Goal: Communication & Community: Answer question/provide support

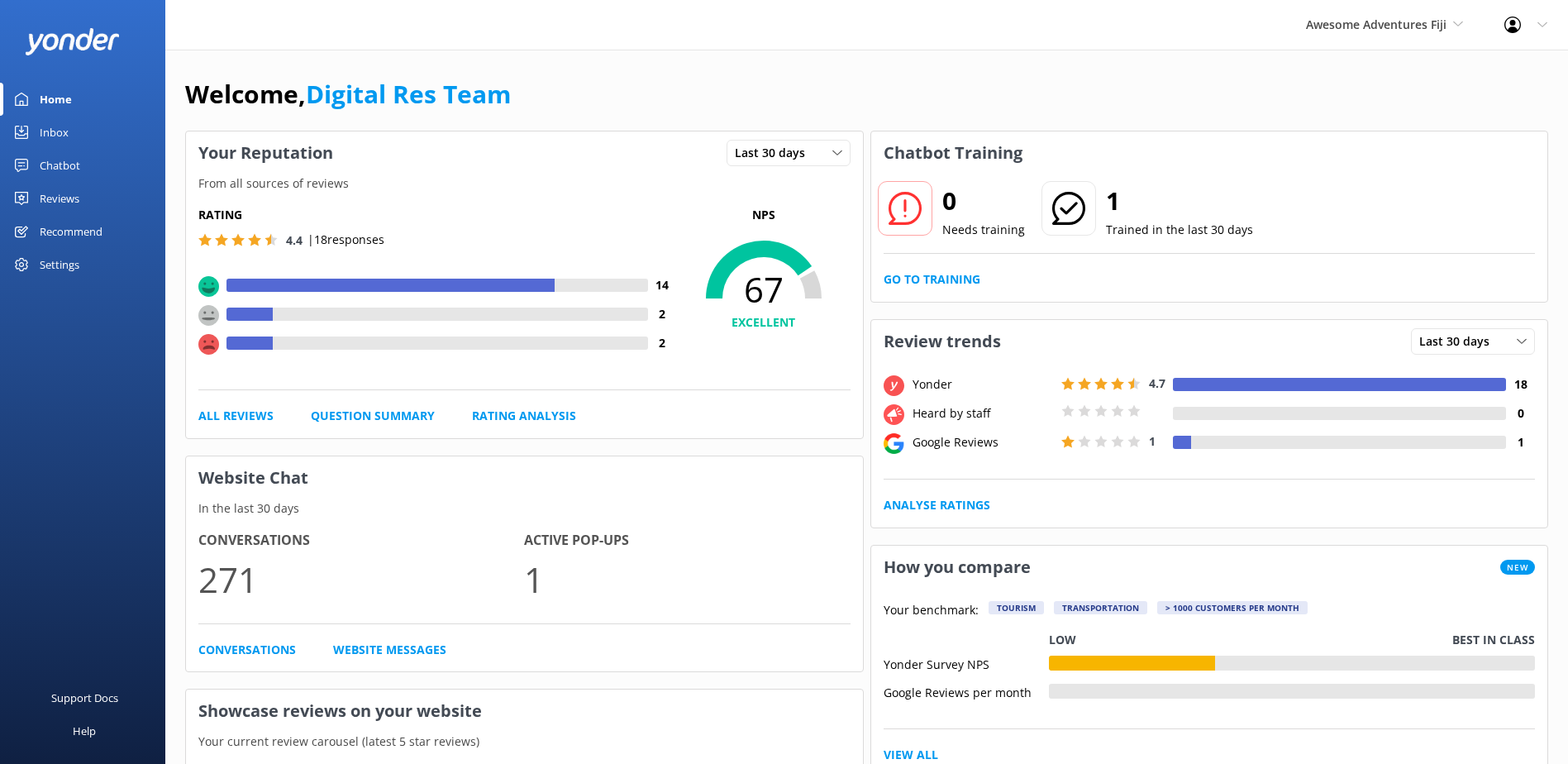
click at [61, 133] on div "Inbox" at bounding box center [54, 132] width 29 height 33
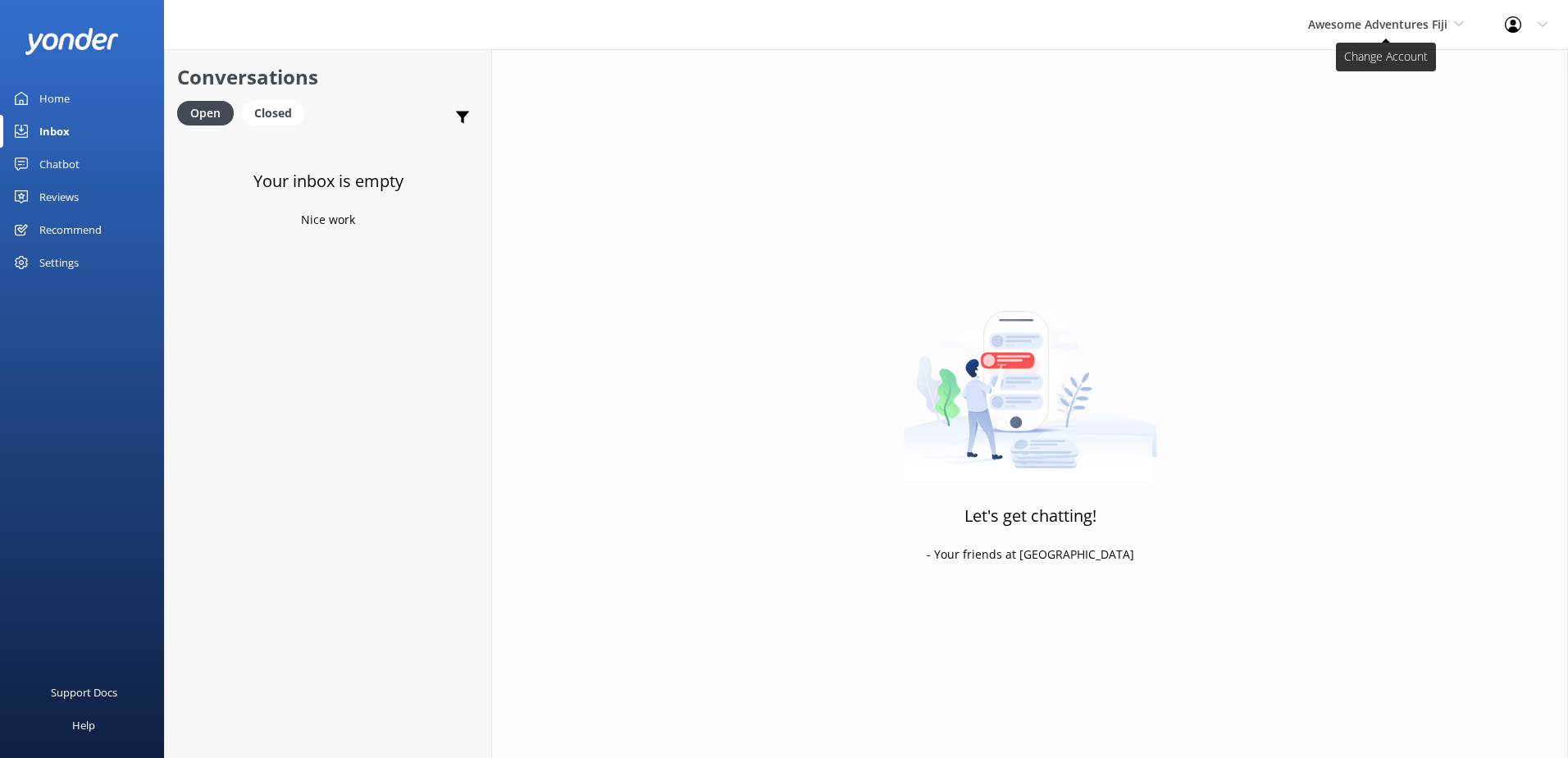
click at [1408, 24] on span "Awesome Adventures Fiji" at bounding box center [1378, 24] width 139 height 15
click at [1417, 134] on link "Malamala Beach Club" at bounding box center [1369, 148] width 164 height 39
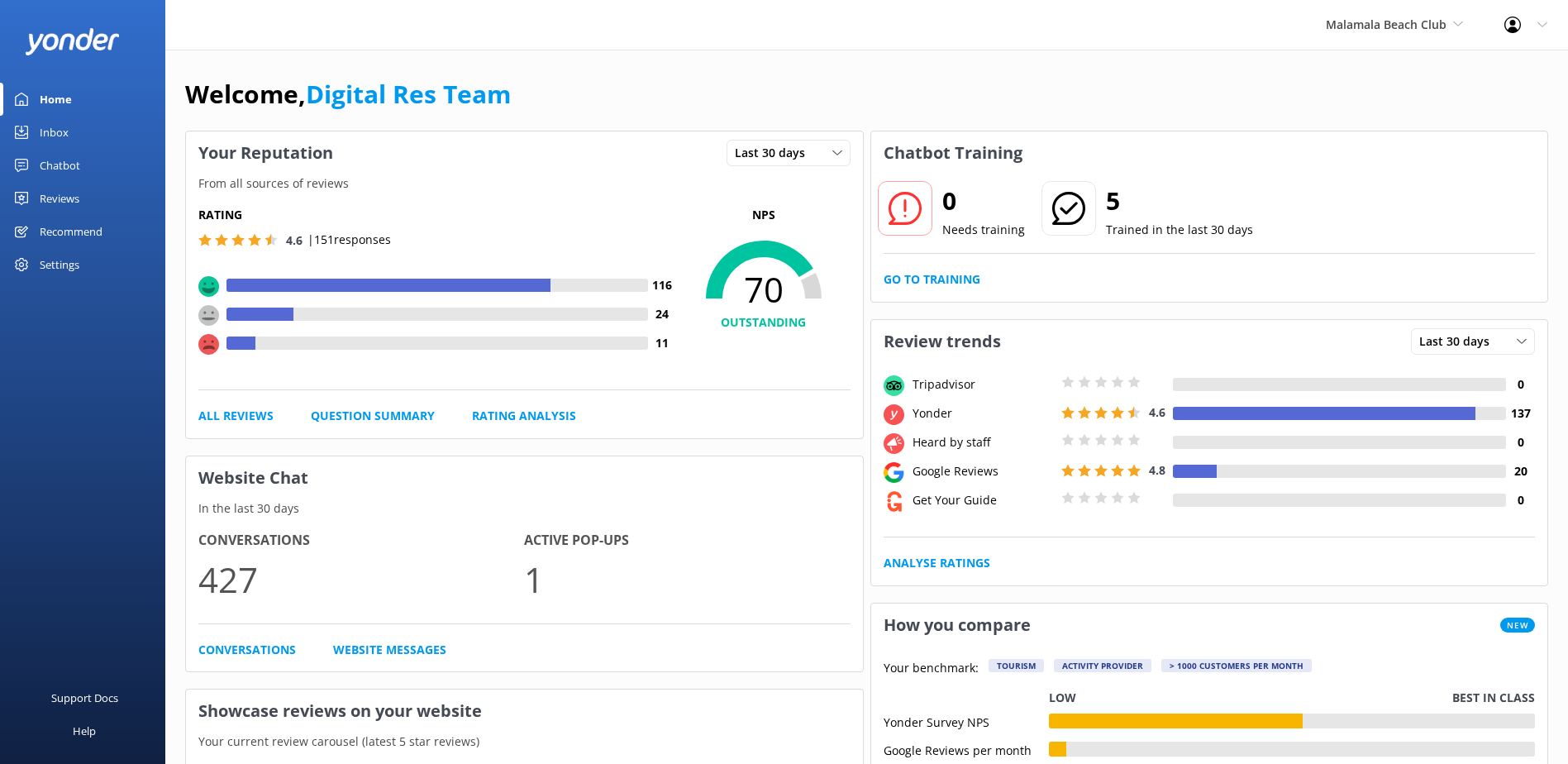
click at [44, 120] on div "Inbox" at bounding box center [54, 132] width 29 height 33
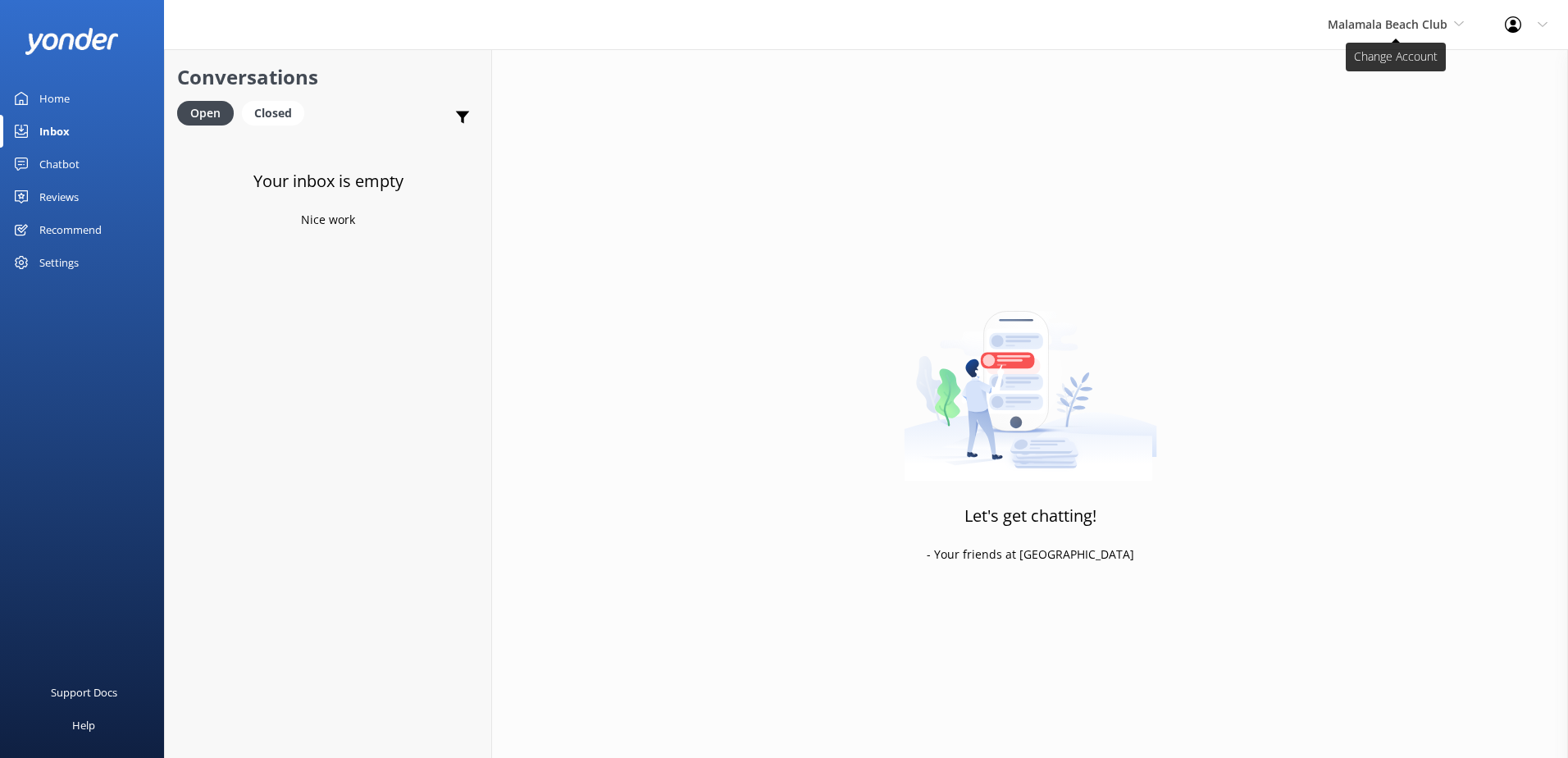
click at [1443, 27] on span "Malamala Beach Club" at bounding box center [1387, 24] width 120 height 15
click at [1396, 105] on link "South Sea Cruises" at bounding box center [1389, 108] width 164 height 39
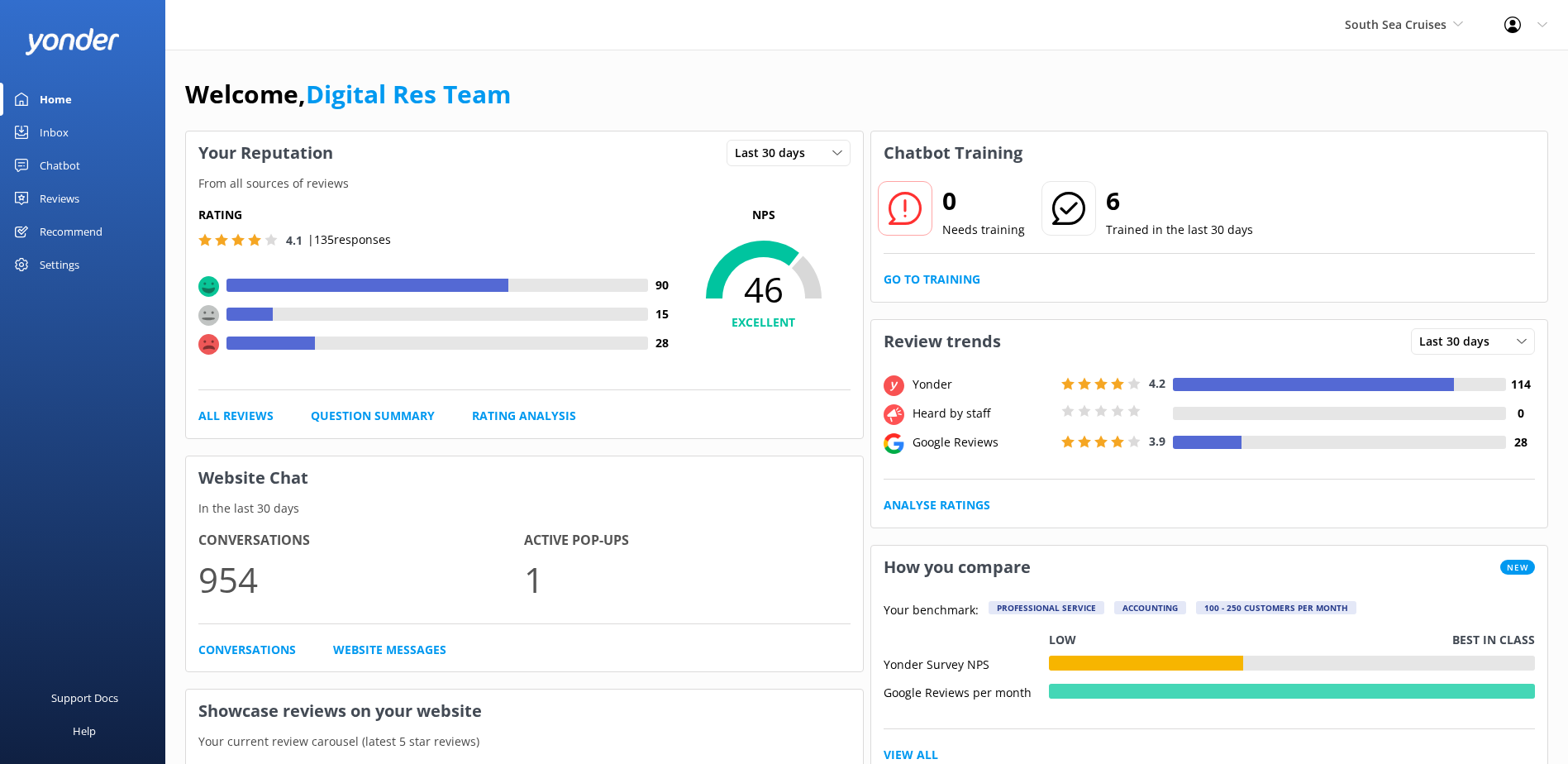
click at [42, 137] on div "Inbox" at bounding box center [54, 132] width 29 height 33
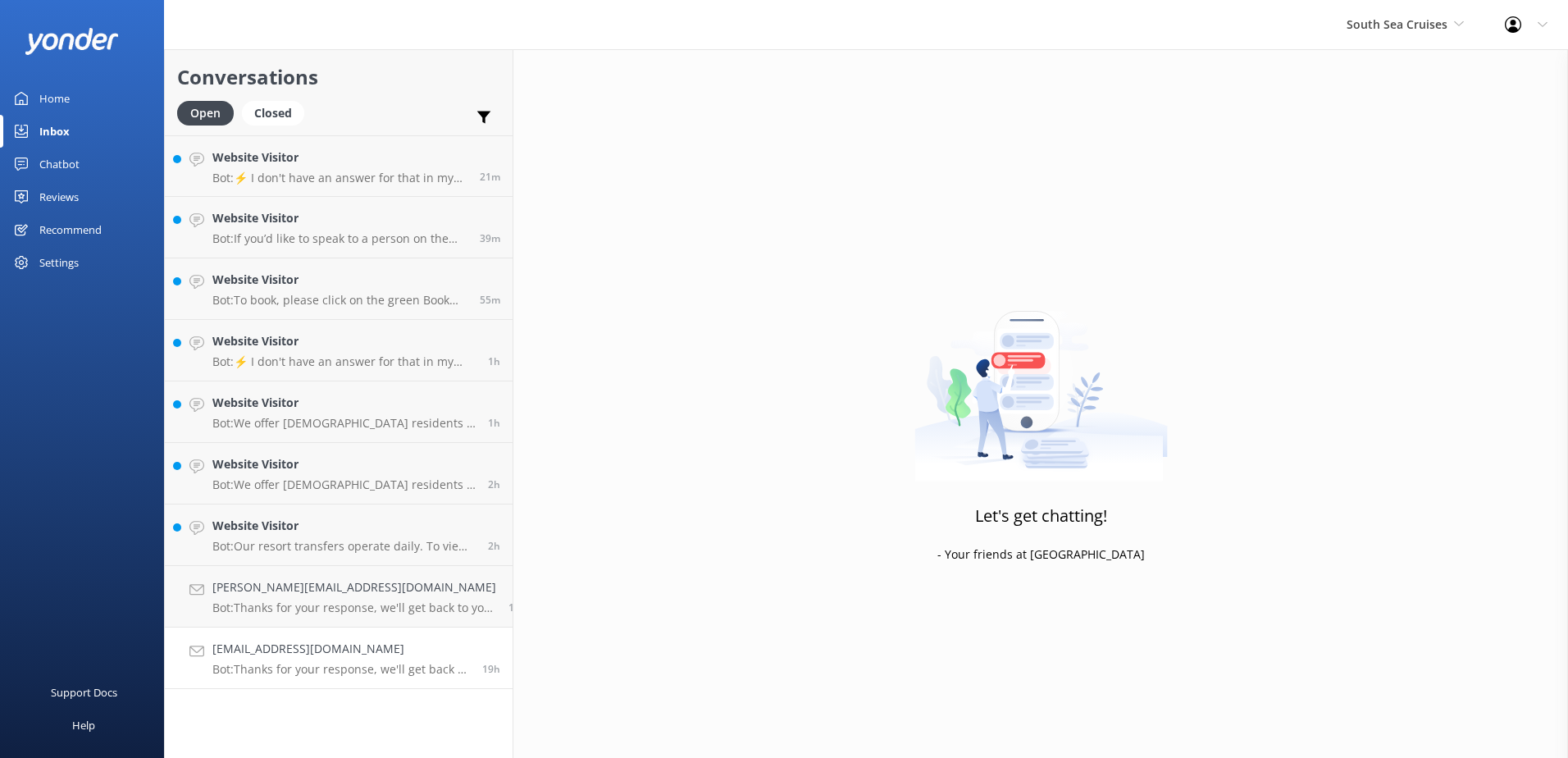
drag, startPoint x: 416, startPoint y: 649, endPoint x: 430, endPoint y: 647, distance: 14.1
click at [415, 649] on h4 "Prakash.narain62@yahoo.com" at bounding box center [340, 649] width 257 height 18
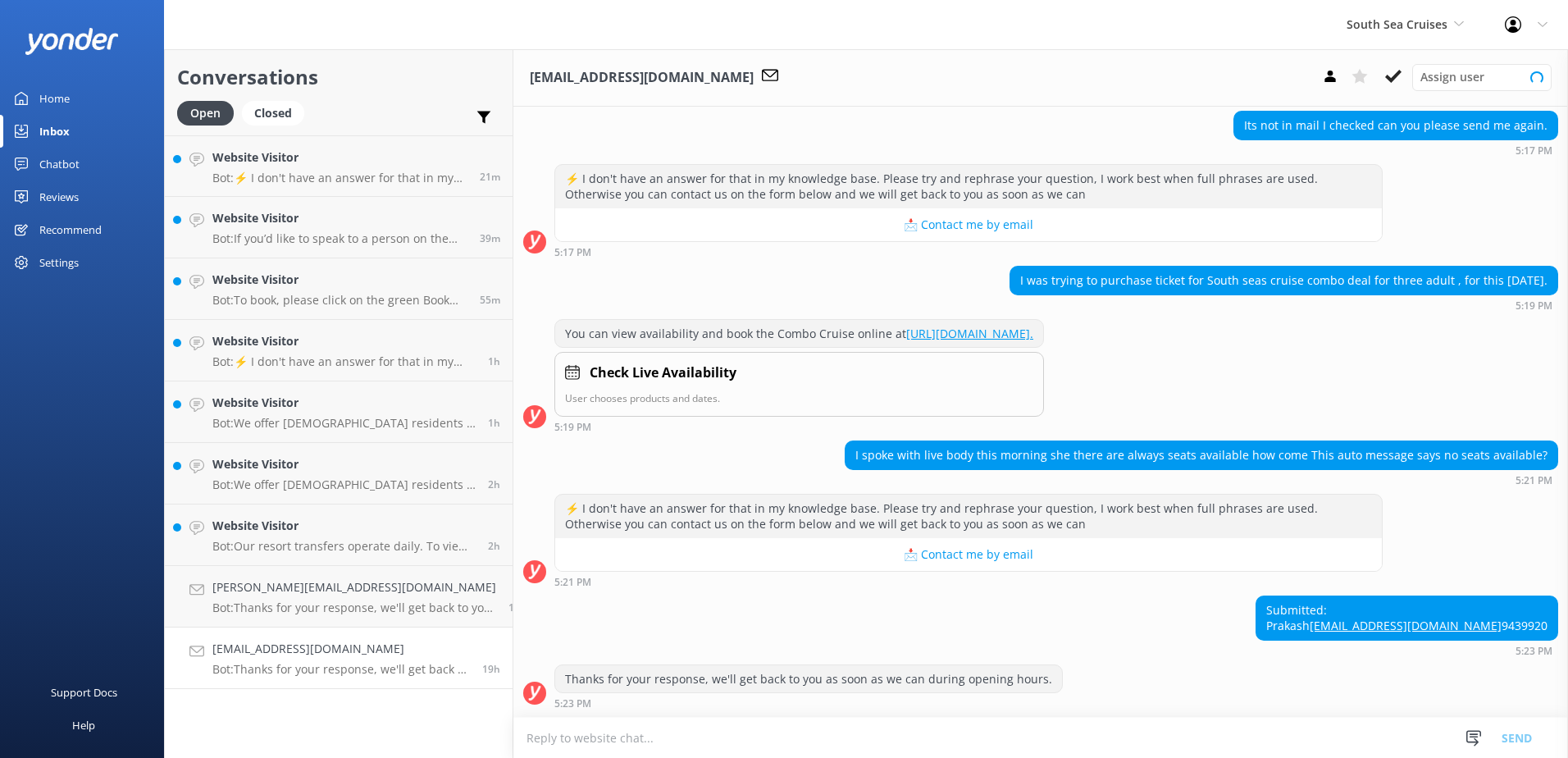
scroll to position [193, 0]
click at [831, 746] on textarea at bounding box center [1041, 737] width 1055 height 40
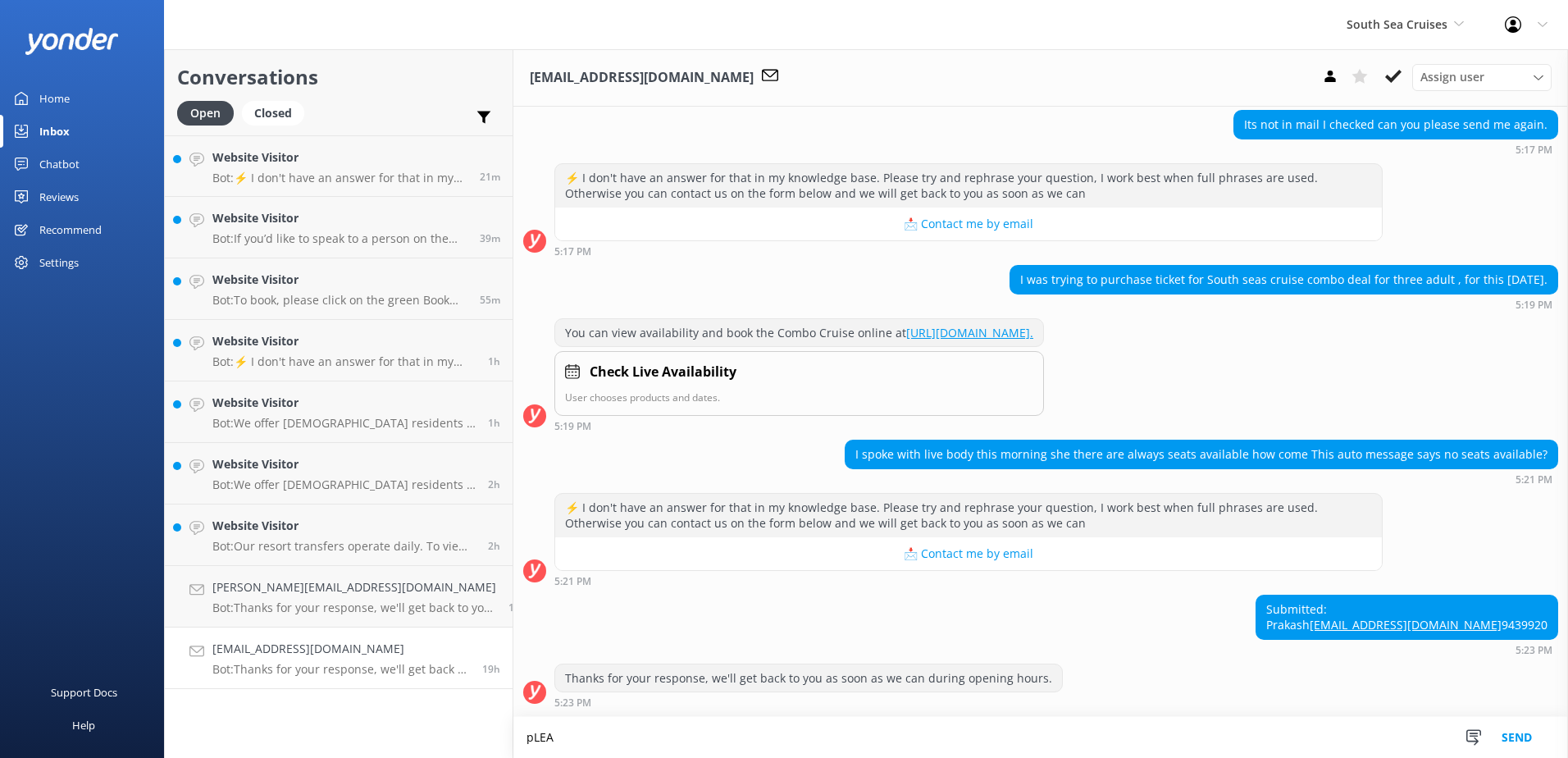
scroll to position [194, 0]
type textarea "p"
type textarea "Please be advised that our trips are subject to availabiltiy."
click at [1398, 68] on icon at bounding box center [1393, 76] width 16 height 16
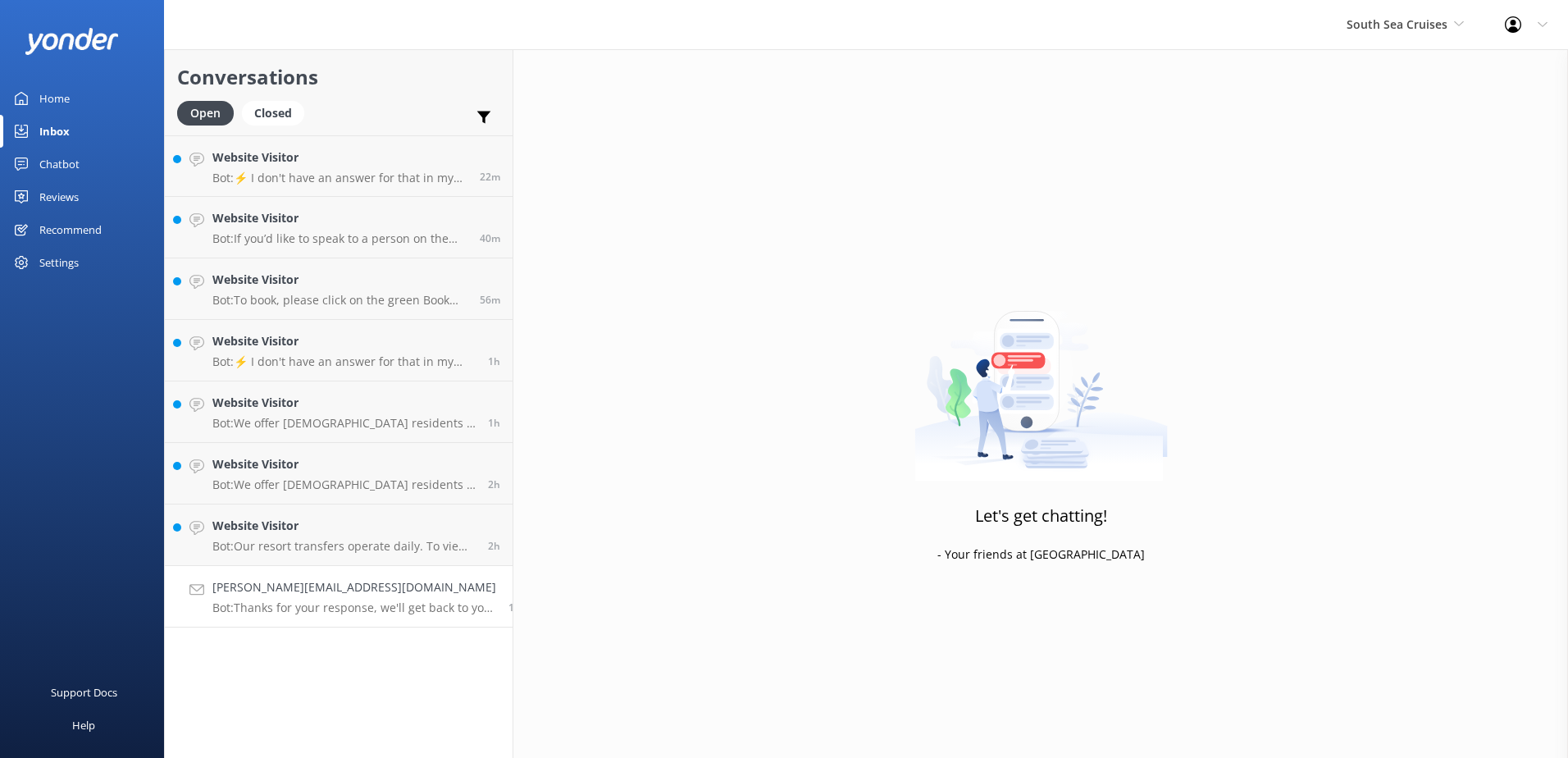
drag, startPoint x: 413, startPoint y: 609, endPoint x: 480, endPoint y: 607, distance: 67.0
click at [413, 608] on p "Bot: Thanks for your response, we'll get back to you as soon as we can during o…" at bounding box center [354, 607] width 284 height 14
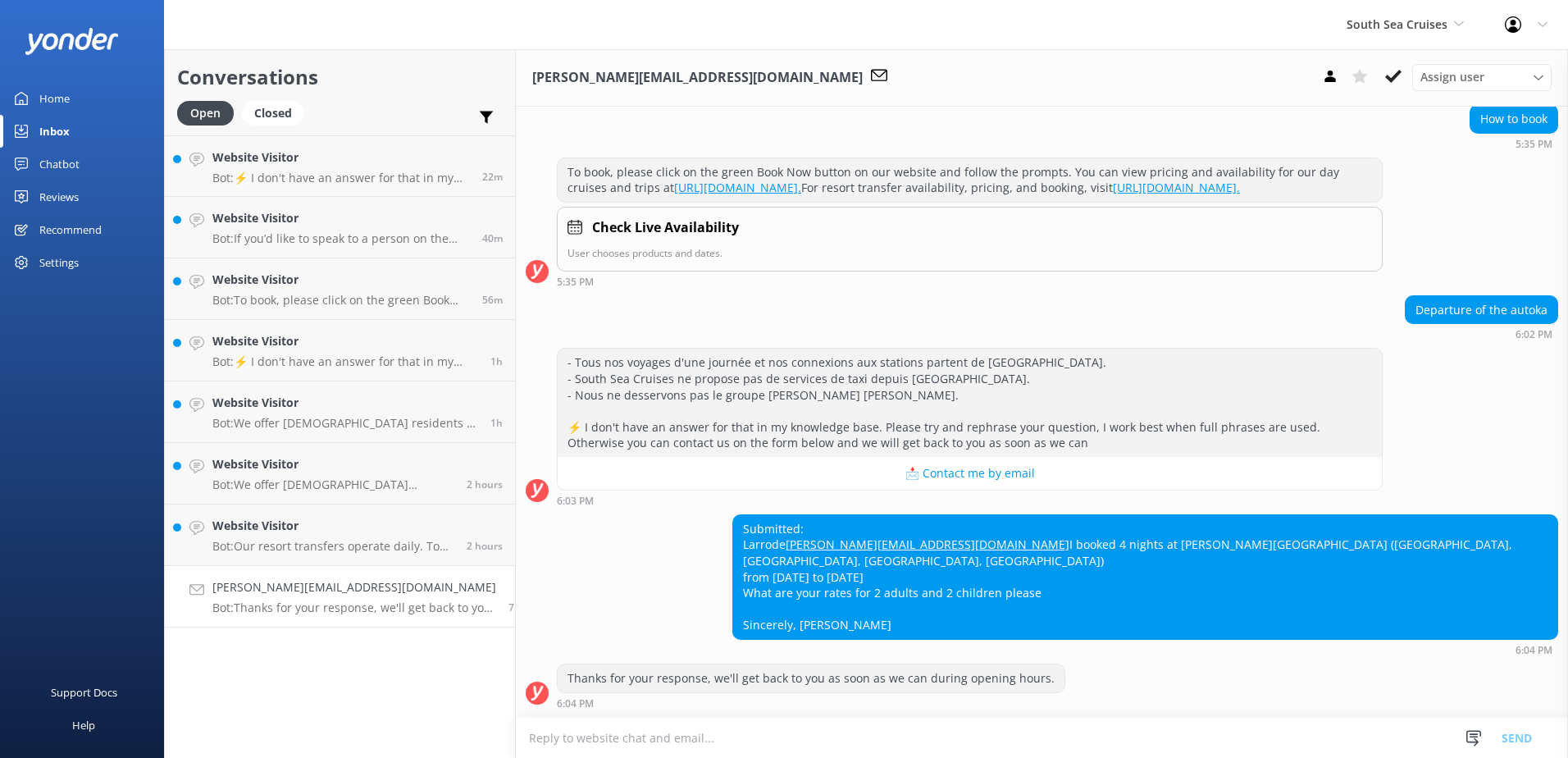
scroll to position [85, 0]
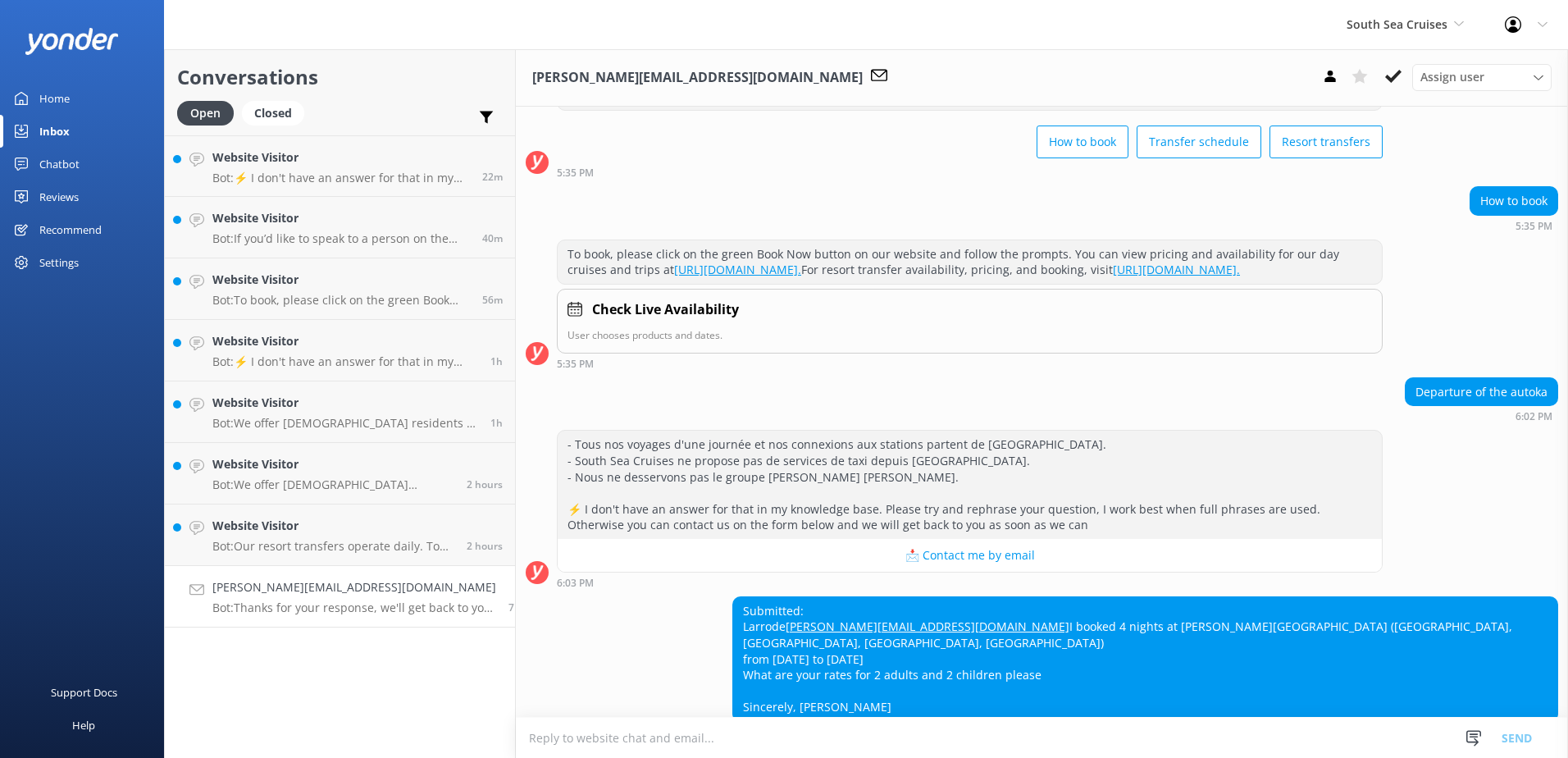
drag, startPoint x: 1018, startPoint y: 461, endPoint x: 826, endPoint y: 463, distance: 192.0
click at [826, 463] on div "- Tous nos voyages d'une journée et nos connexions aux stations partent de Port…" at bounding box center [969, 485] width 824 height 109
click at [711, 737] on textarea at bounding box center [1043, 737] width 1053 height 40
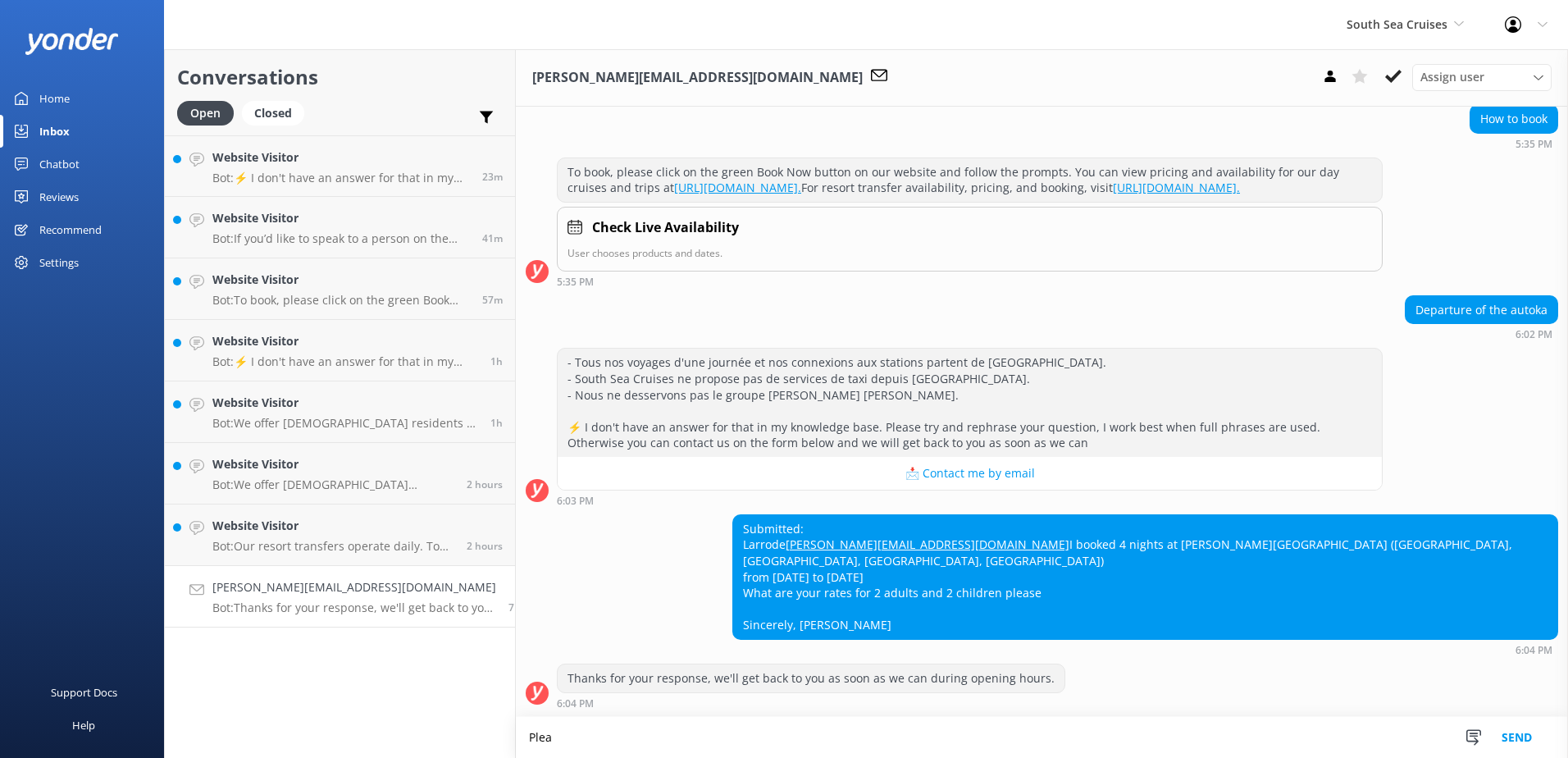
scroll to position [167, 0]
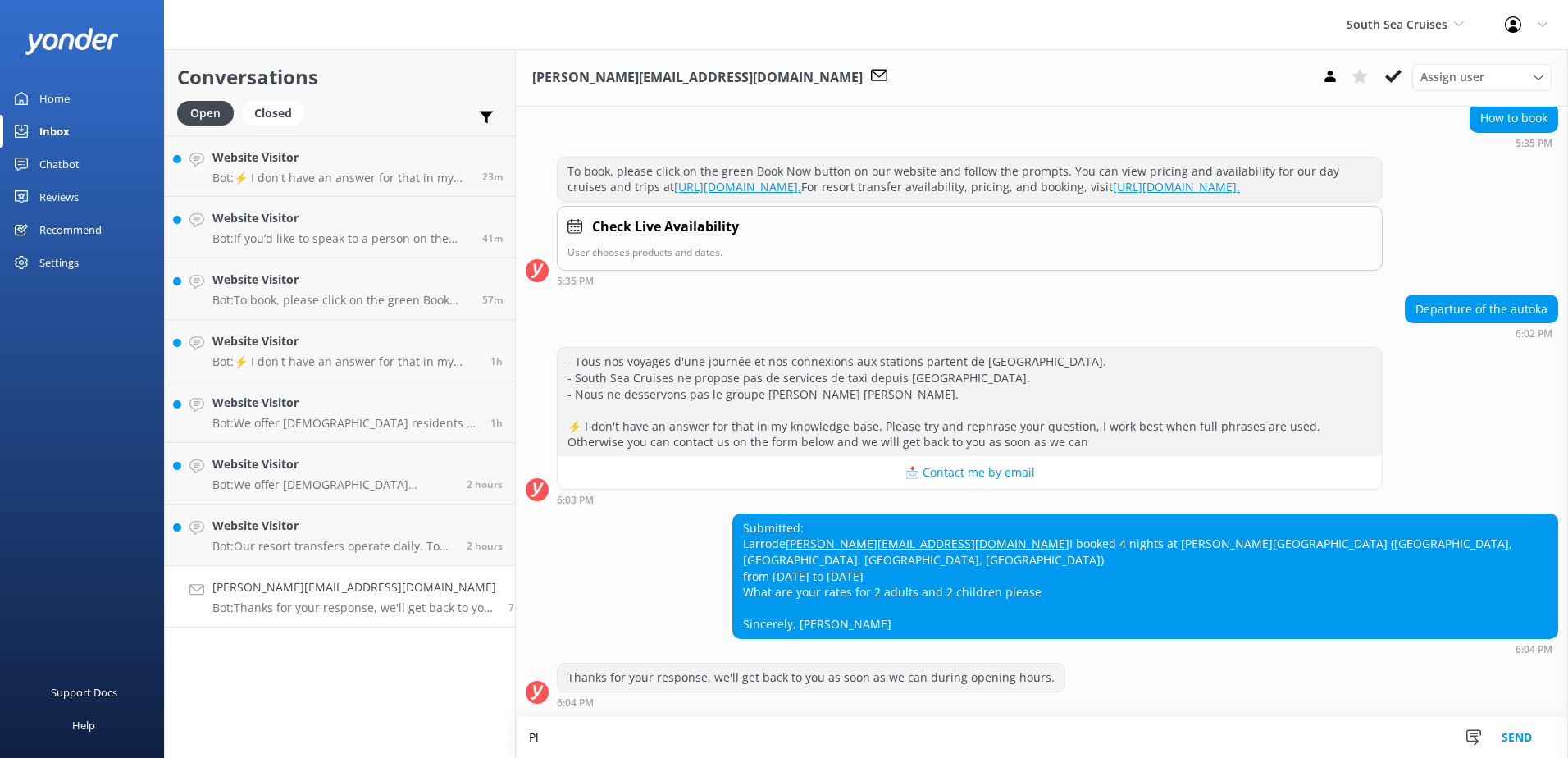
type textarea "P"
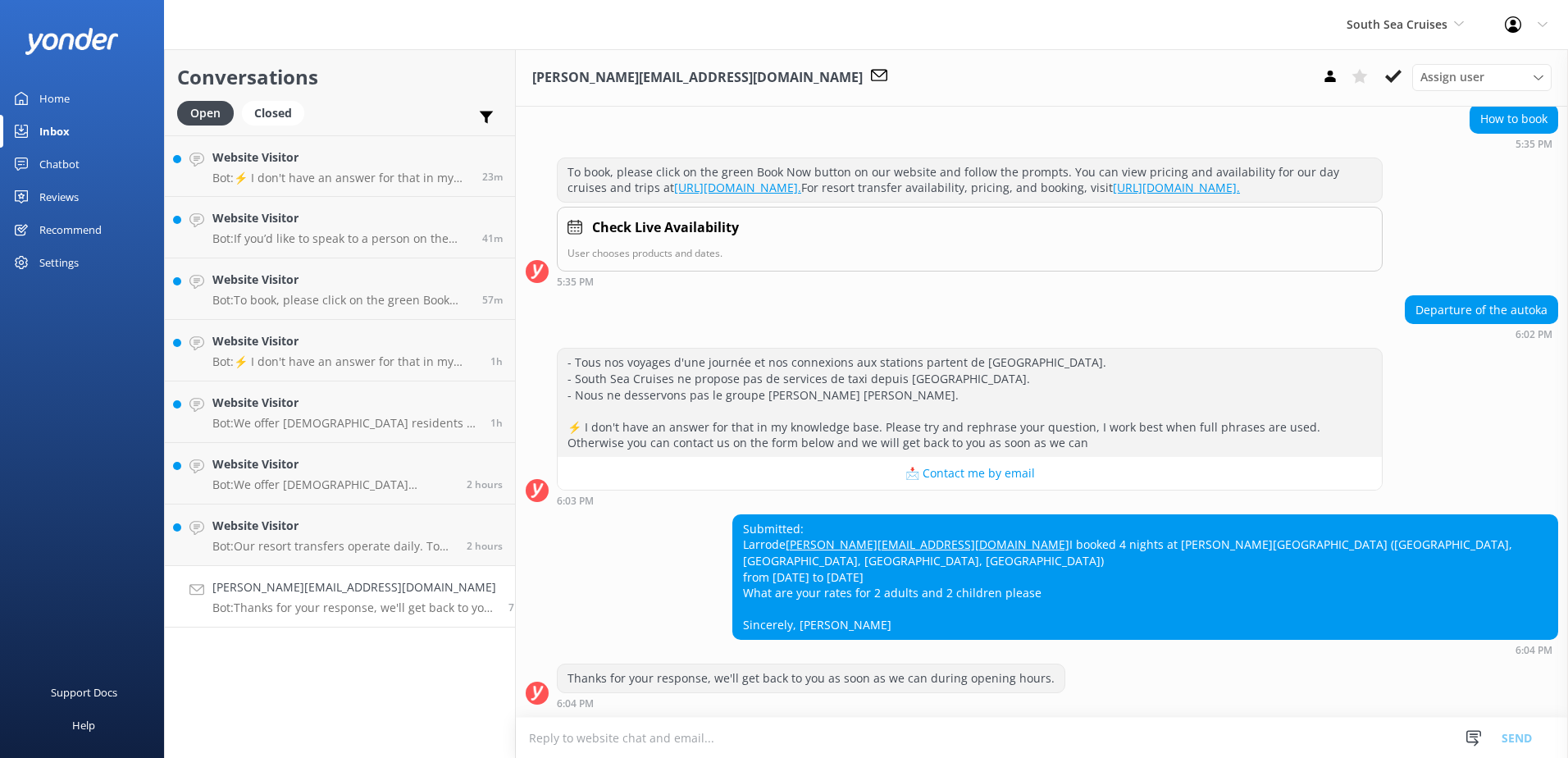
scroll to position [166, 0]
click at [454, 531] on div "2 hours" at bounding box center [478, 535] width 48 height 36
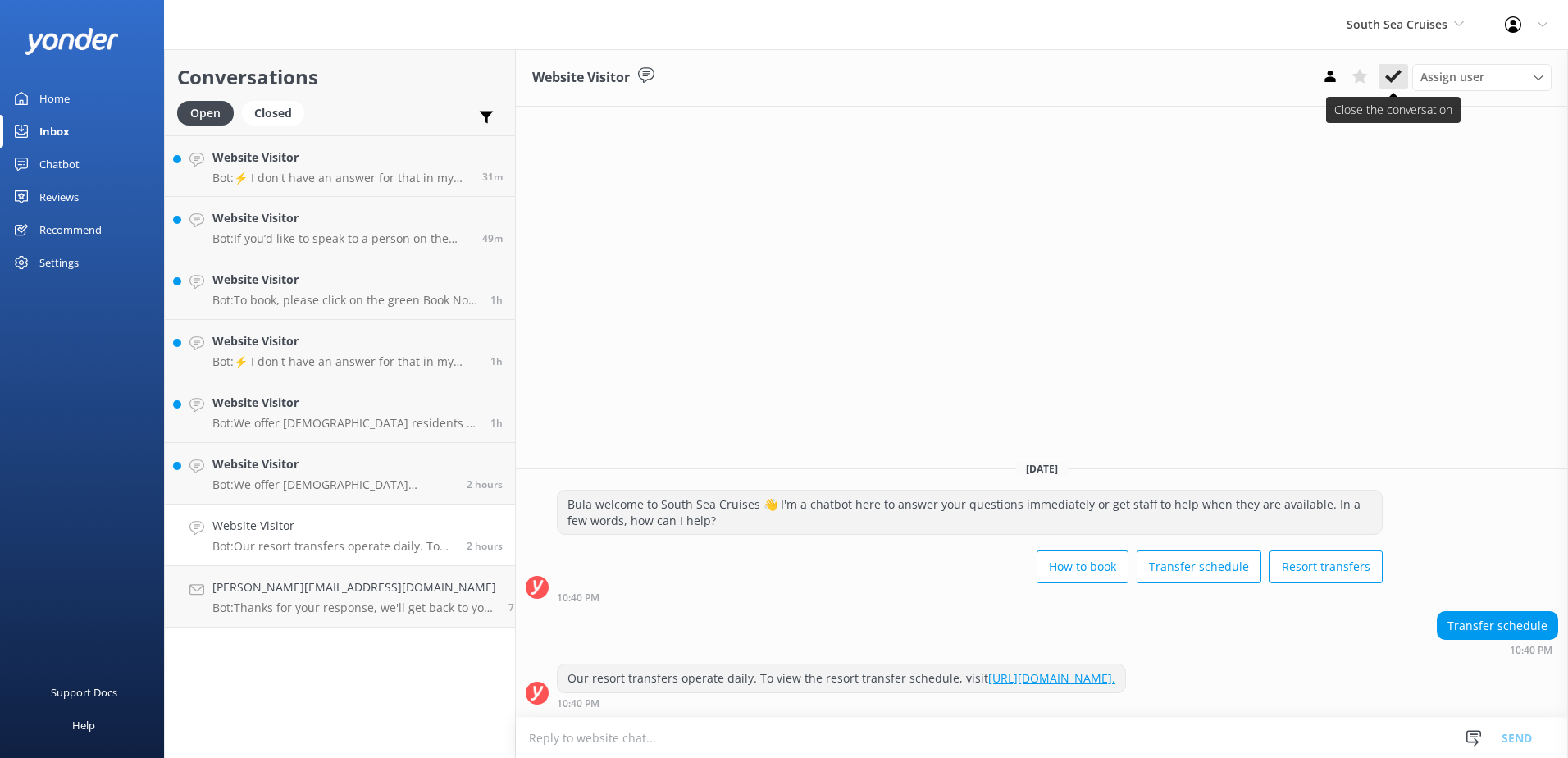
click at [1388, 74] on icon at bounding box center [1393, 76] width 16 height 16
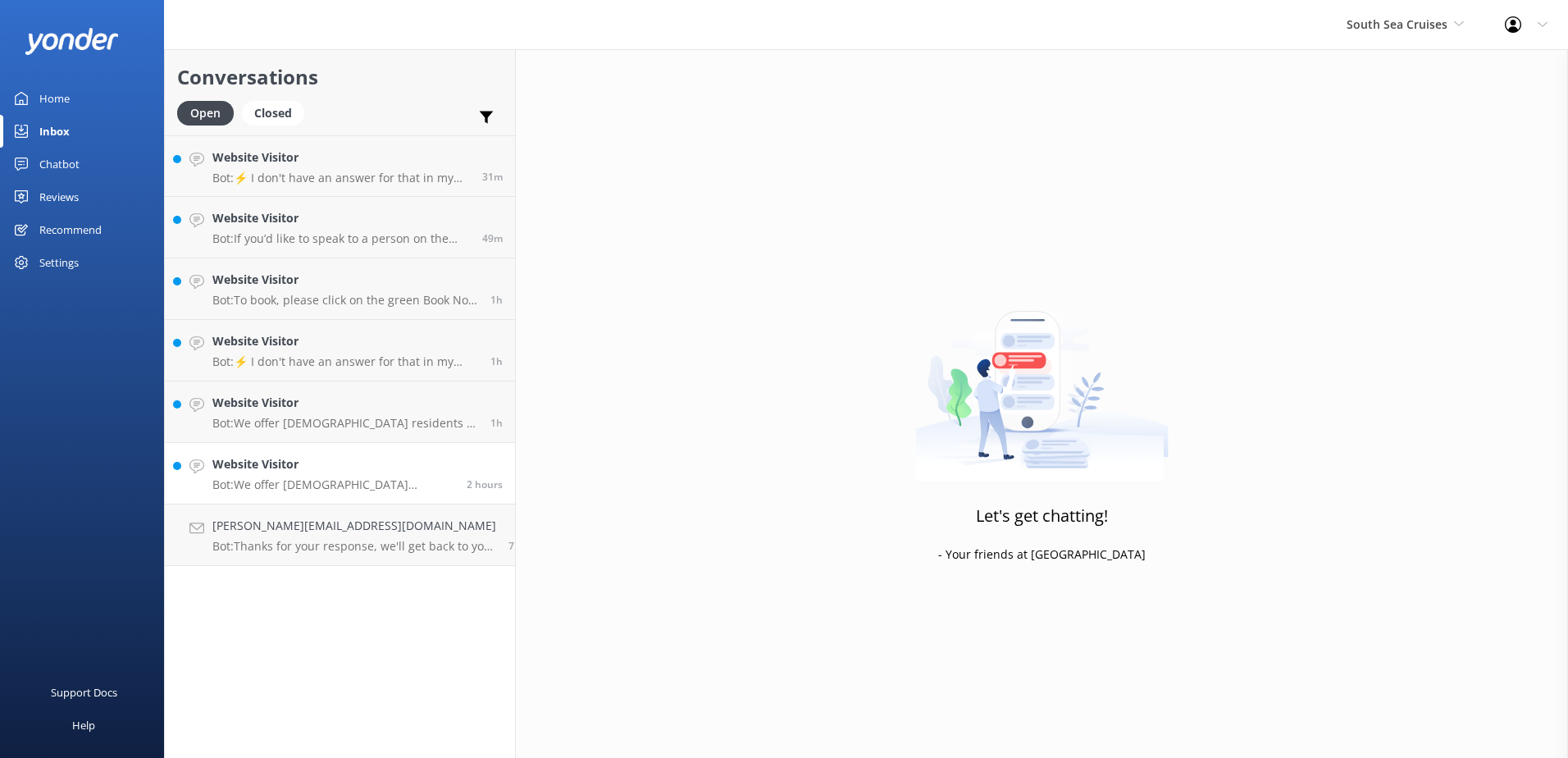
click at [441, 447] on link "Website Visitor Bot: We offer Fijian residents a 20% discount on our day tours …" at bounding box center [340, 474] width 351 height 61
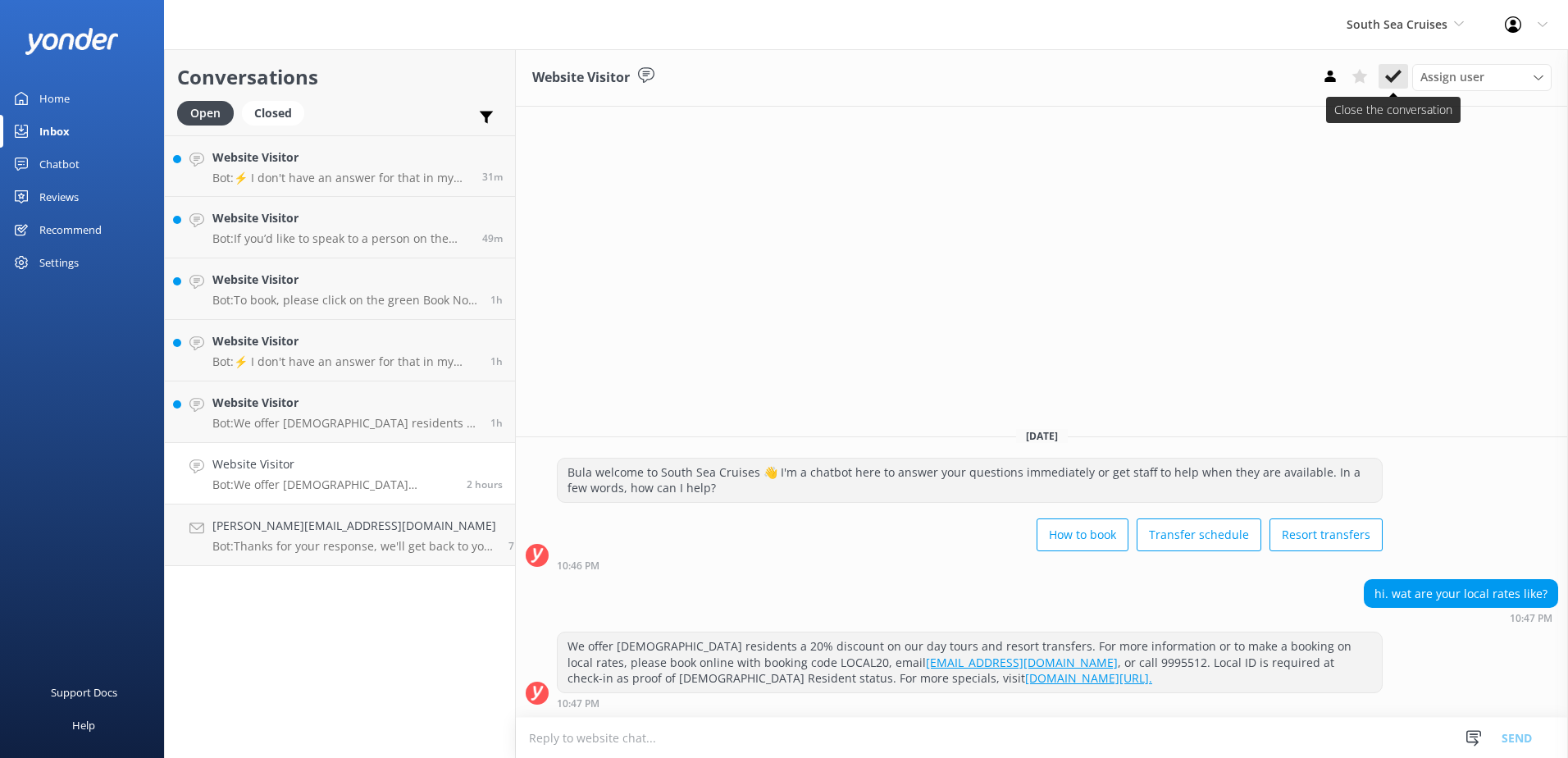
click at [1396, 73] on icon at bounding box center [1393, 76] width 16 height 16
click at [404, 422] on p "Bot: We offer Fijian residents a 20% discount on our day tours and resort trans…" at bounding box center [345, 423] width 266 height 14
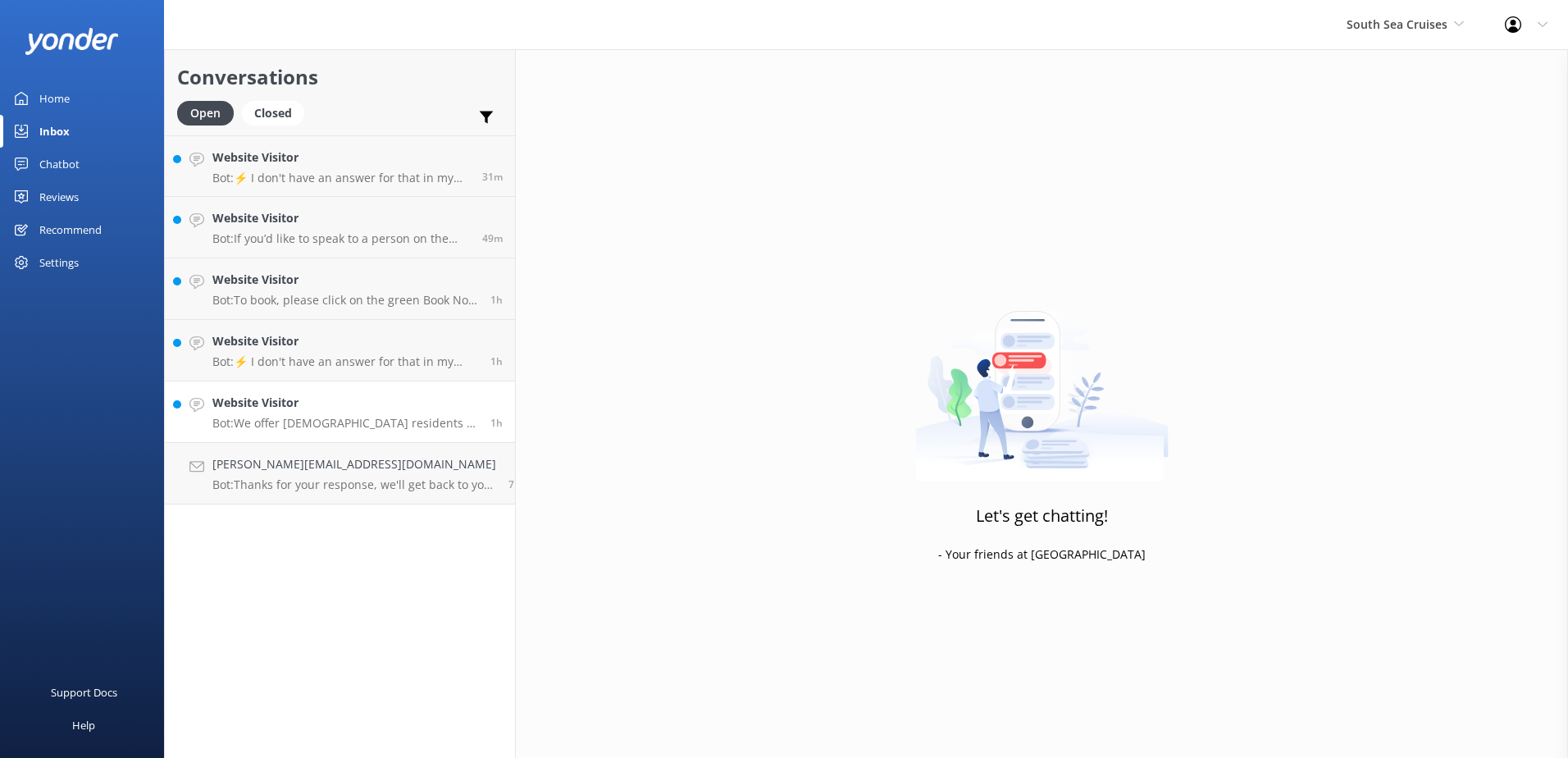
click at [453, 417] on p "Bot: We offer Fijian residents a 20% discount on our day tours and resort trans…" at bounding box center [345, 423] width 266 height 14
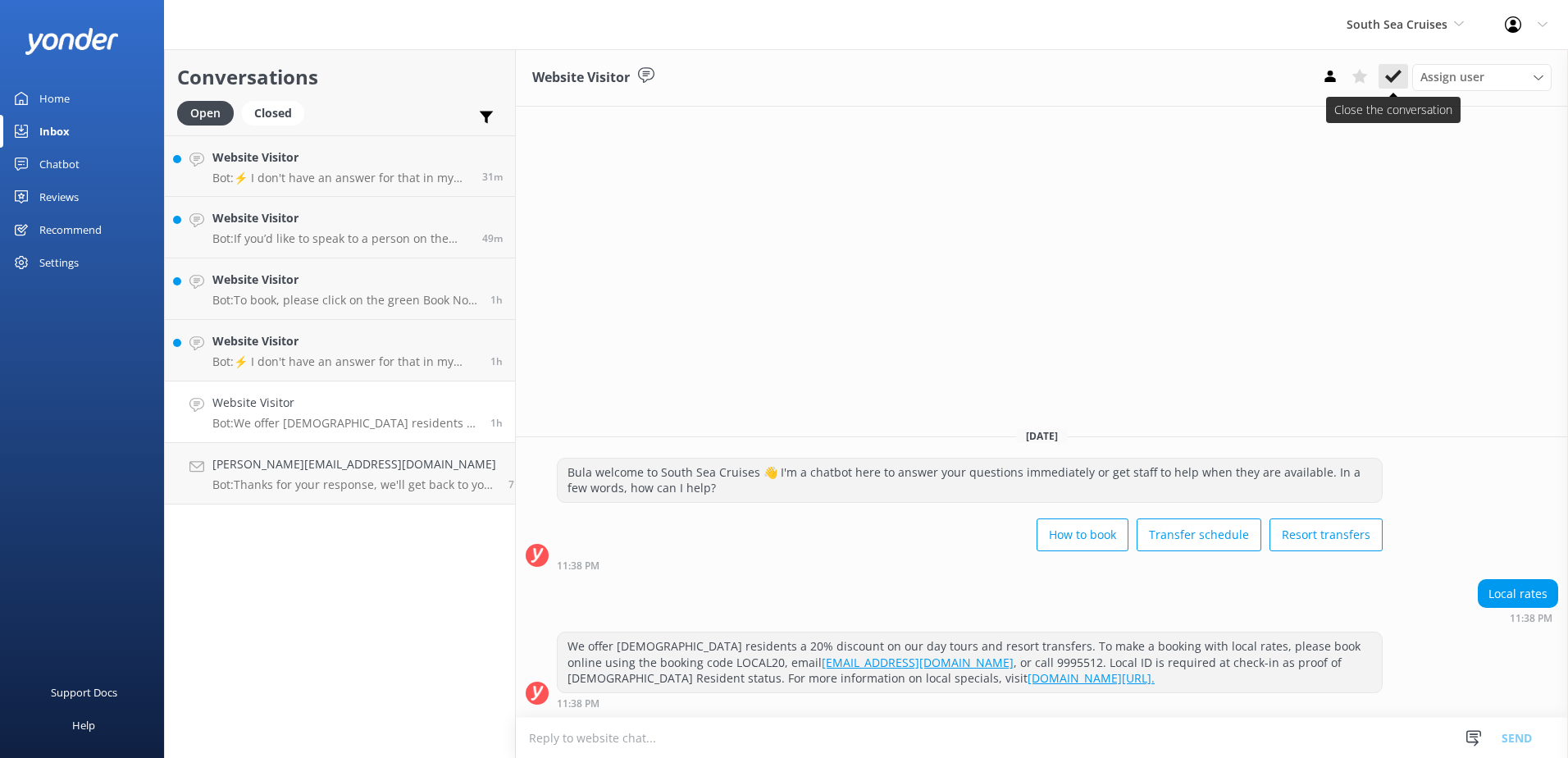
click at [1382, 78] on button at bounding box center [1393, 76] width 30 height 25
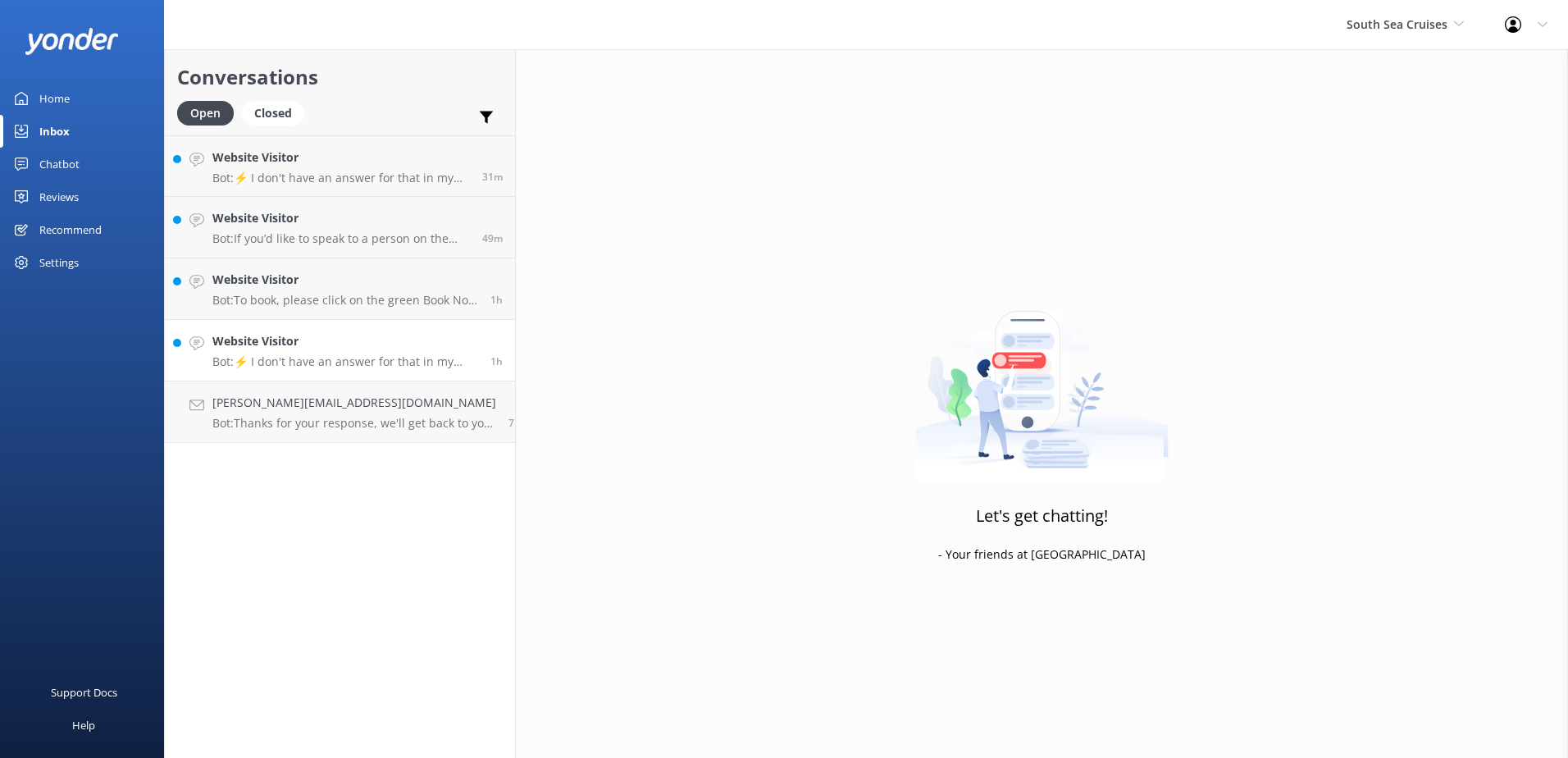
click at [436, 335] on h4 "Website Visitor" at bounding box center [345, 340] width 266 height 18
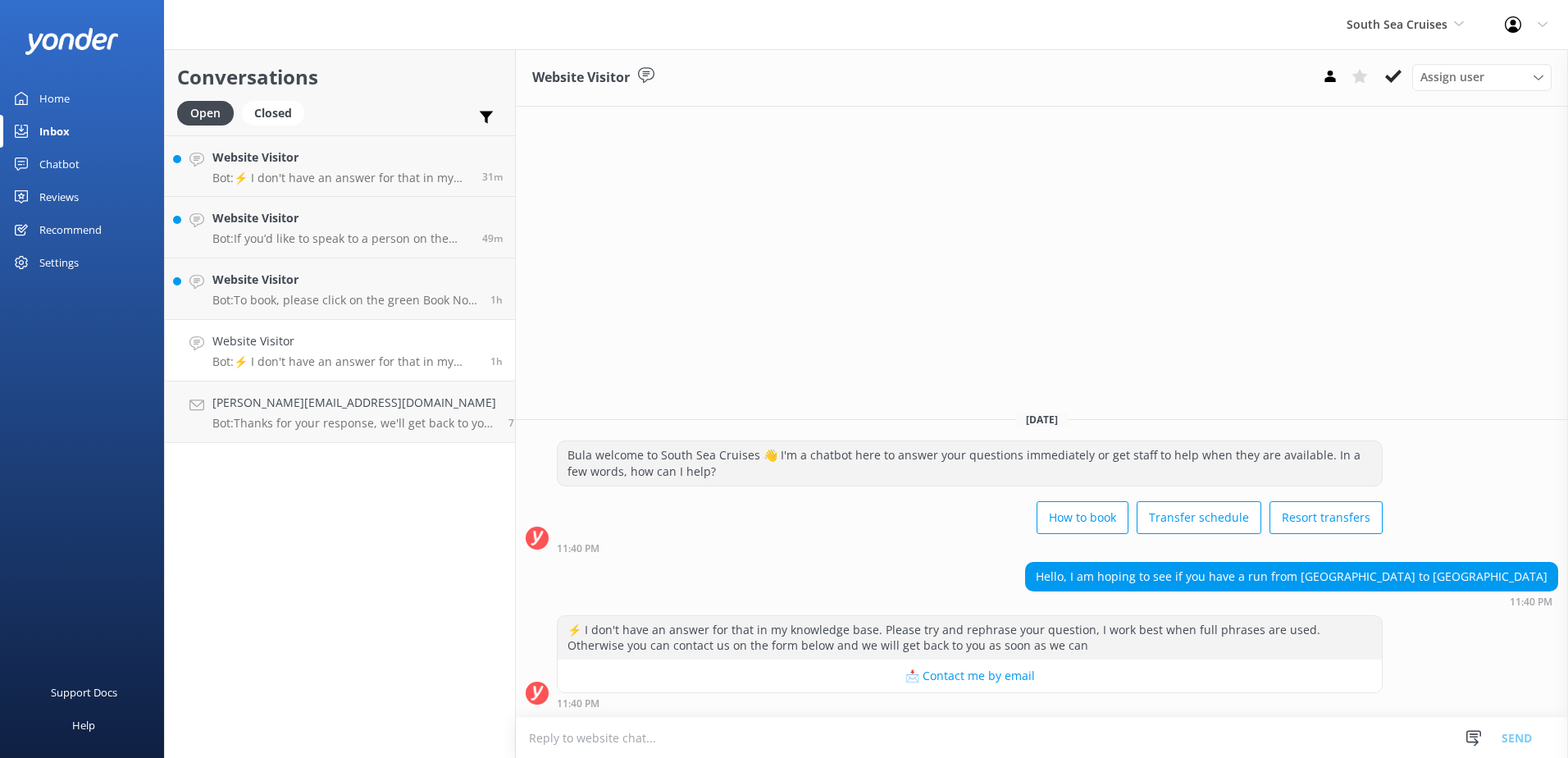
click at [846, 738] on textarea at bounding box center [1043, 737] width 1053 height 40
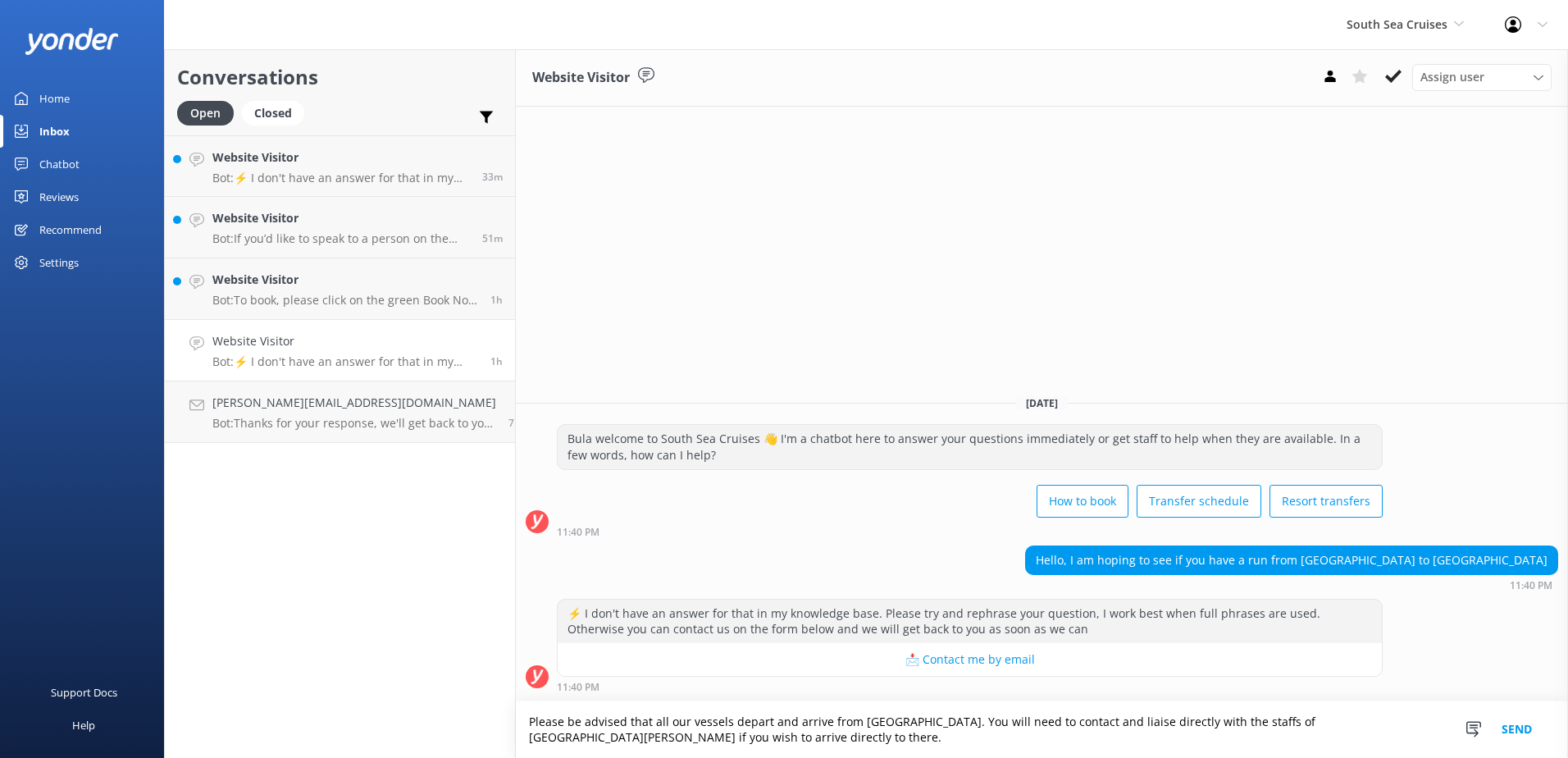
click at [551, 735] on textarea "Please be advised that all our vessels depart and arrive from Port Denarau. You…" at bounding box center [1043, 729] width 1053 height 57
click at [626, 737] on textarea "Please be advised that all our vessels depart and arrive from Port Denarau. You…" at bounding box center [1043, 729] width 1053 height 57
type textarea "Please be advised that all our vessels depart and arrive from Port Denarau. You…"
click at [1514, 722] on button "Send" at bounding box center [1517, 729] width 61 height 57
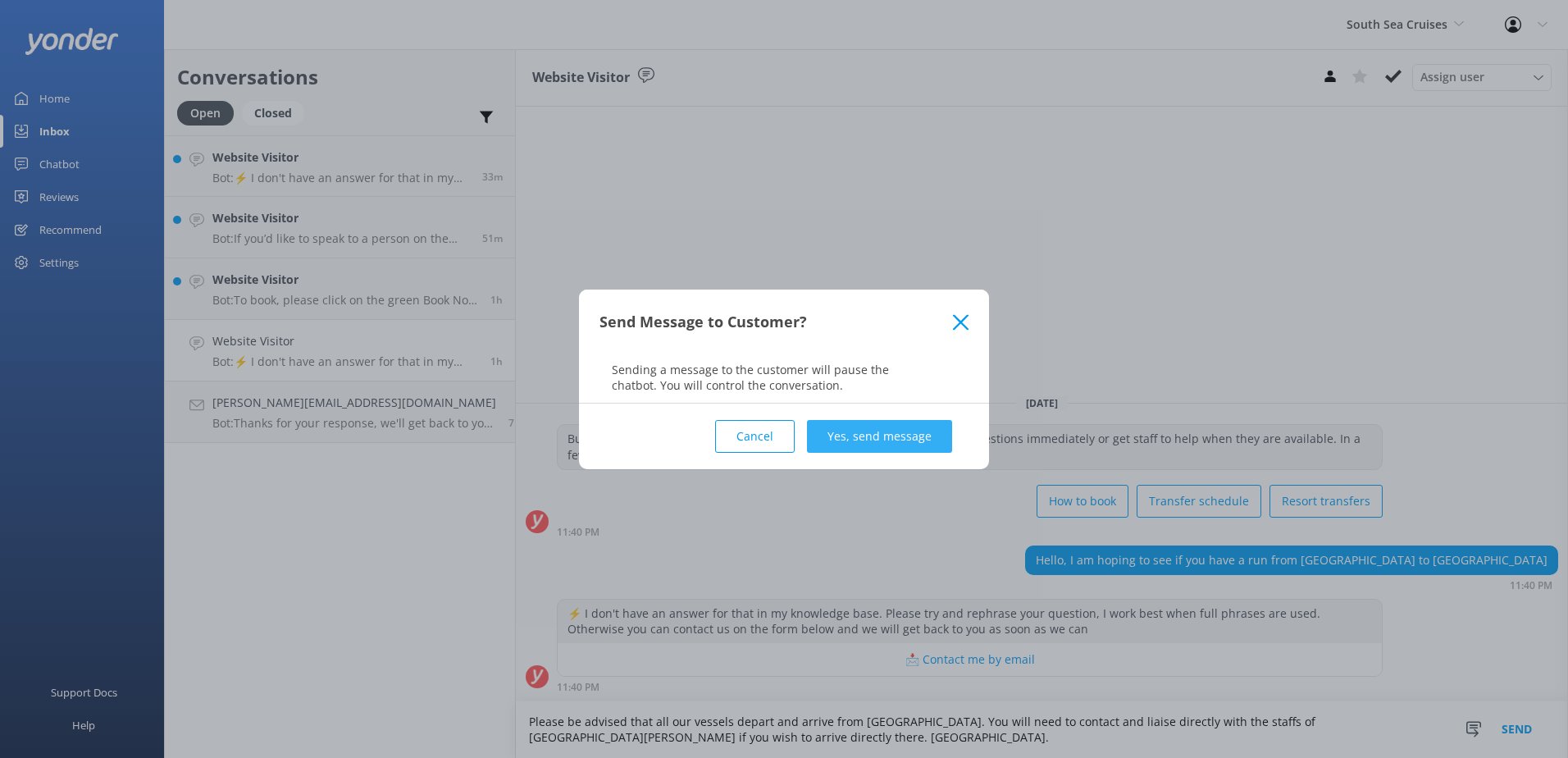
click at [889, 435] on button "Yes, send message" at bounding box center [880, 436] width 145 height 33
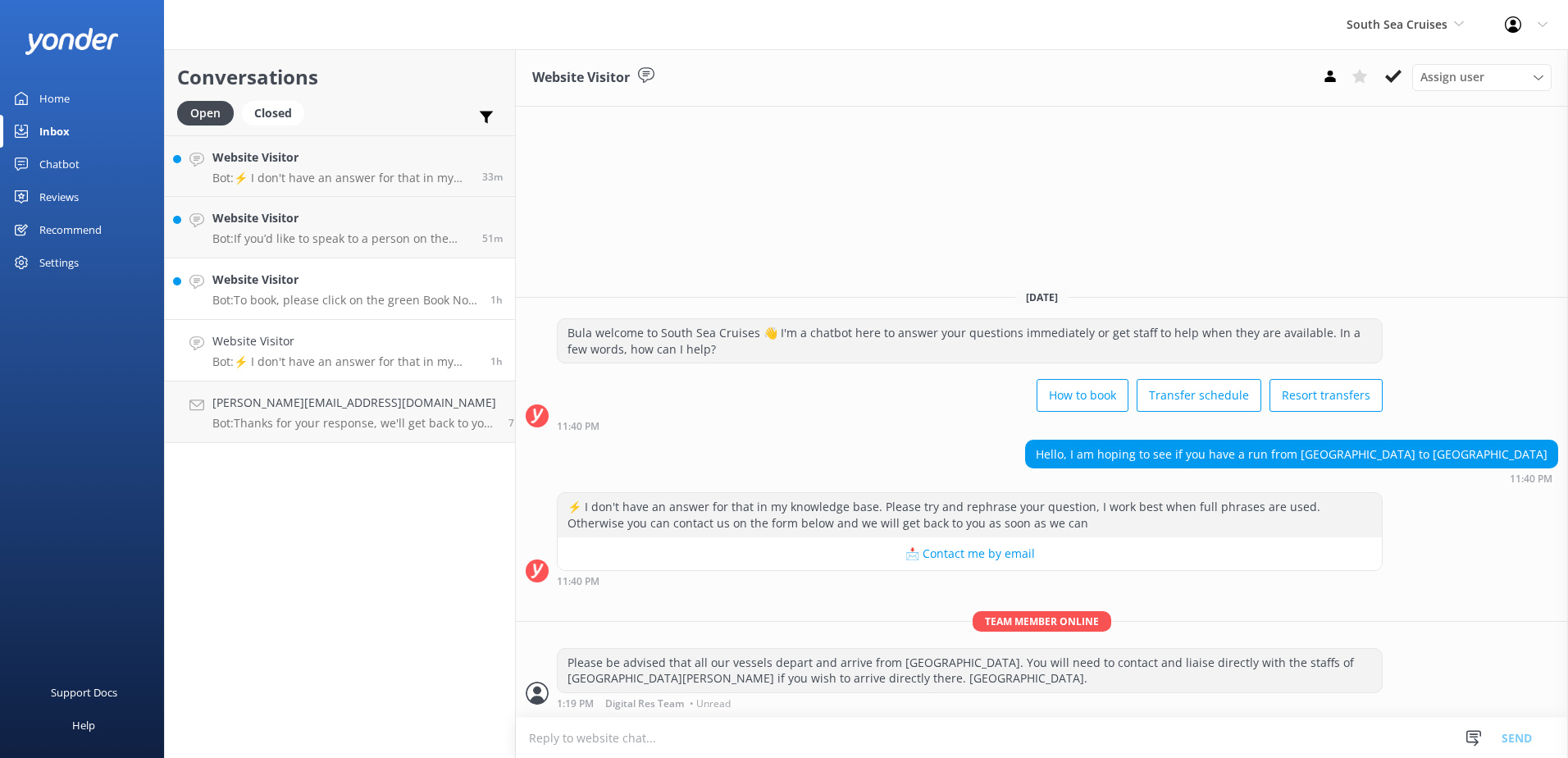
click at [374, 296] on p "Bot: To book, please click on the green Book Now button on our website and foll…" at bounding box center [345, 300] width 266 height 14
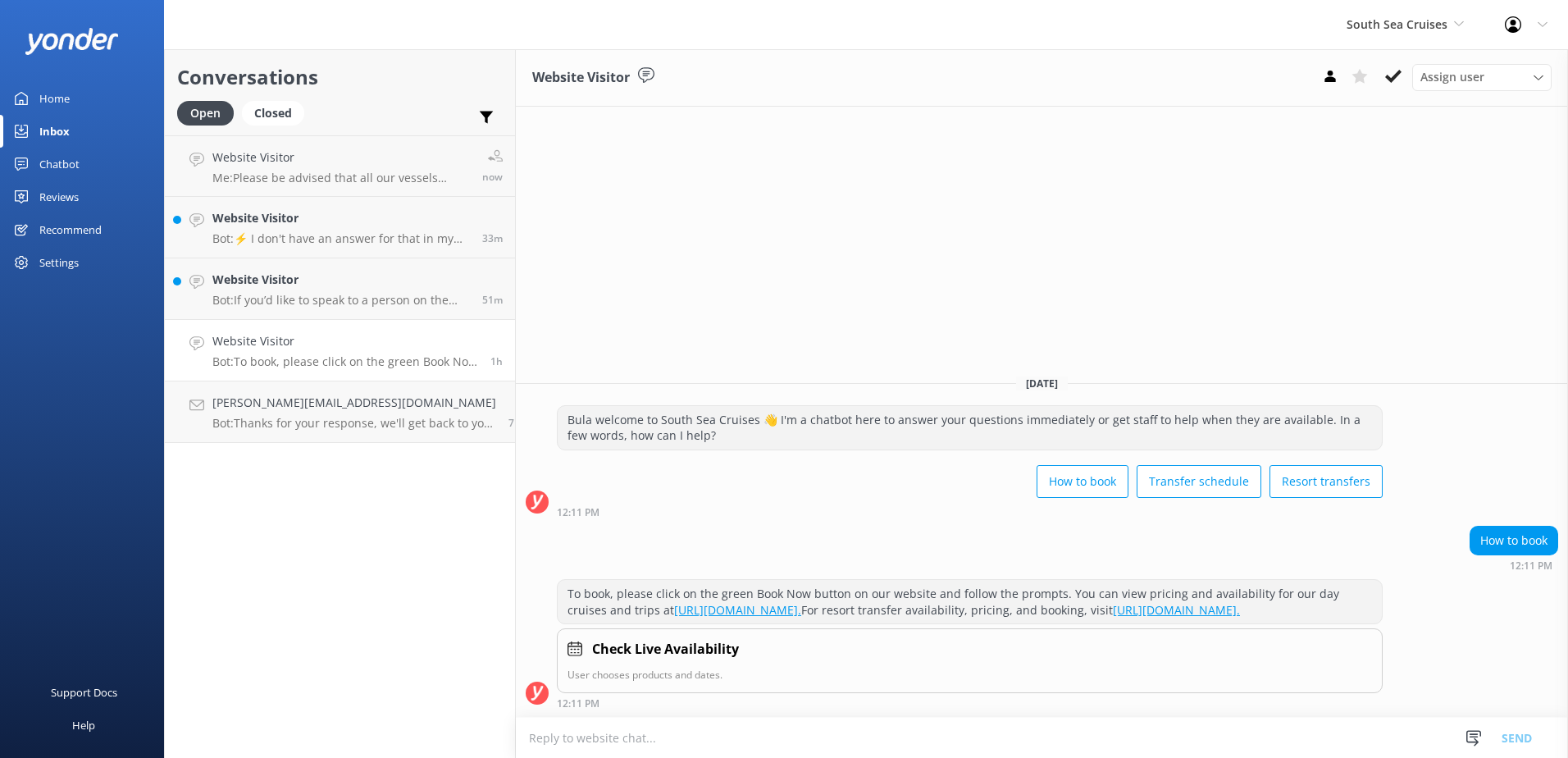
click at [390, 354] on p "Bot: To book, please click on the green Book Now button on our website and foll…" at bounding box center [345, 361] width 266 height 14
click at [1400, 69] on icon at bounding box center [1393, 76] width 16 height 16
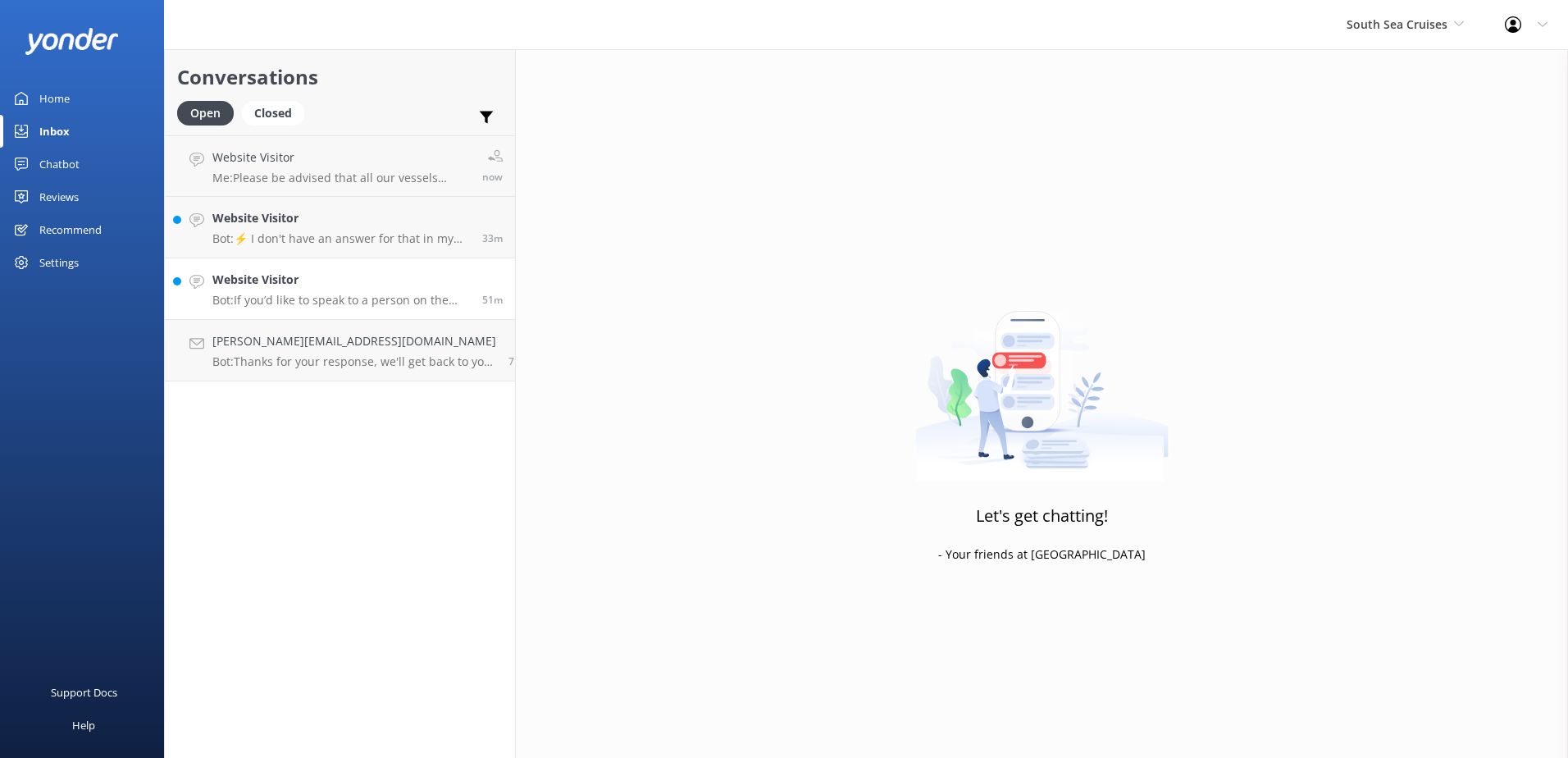
click at [482, 293] on span "51m" at bounding box center [492, 300] width 20 height 14
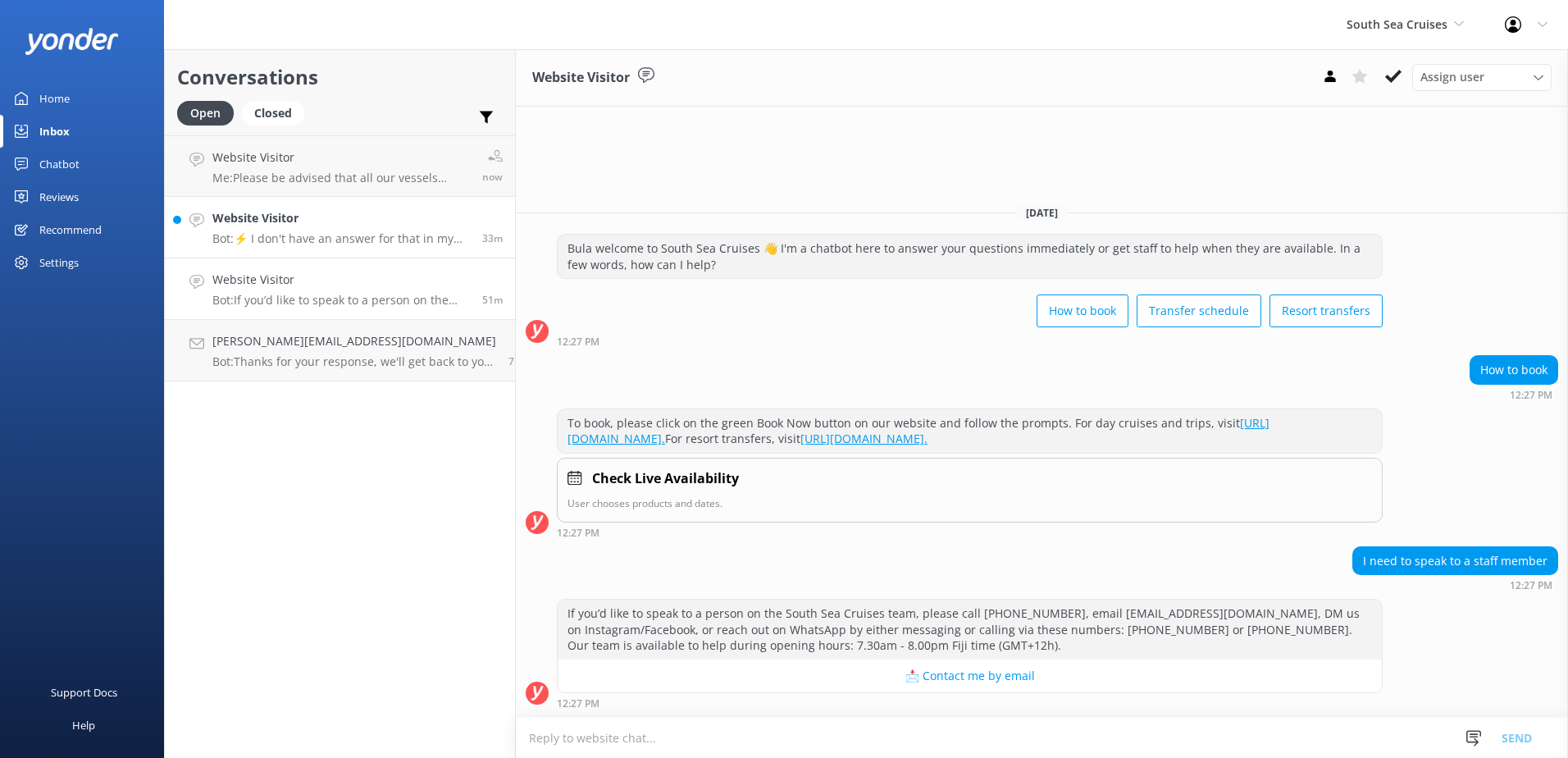
click at [357, 203] on link "Website Visitor Bot: ⚡ I don't have an answer for that in my knowledge base. Pl…" at bounding box center [340, 227] width 351 height 61
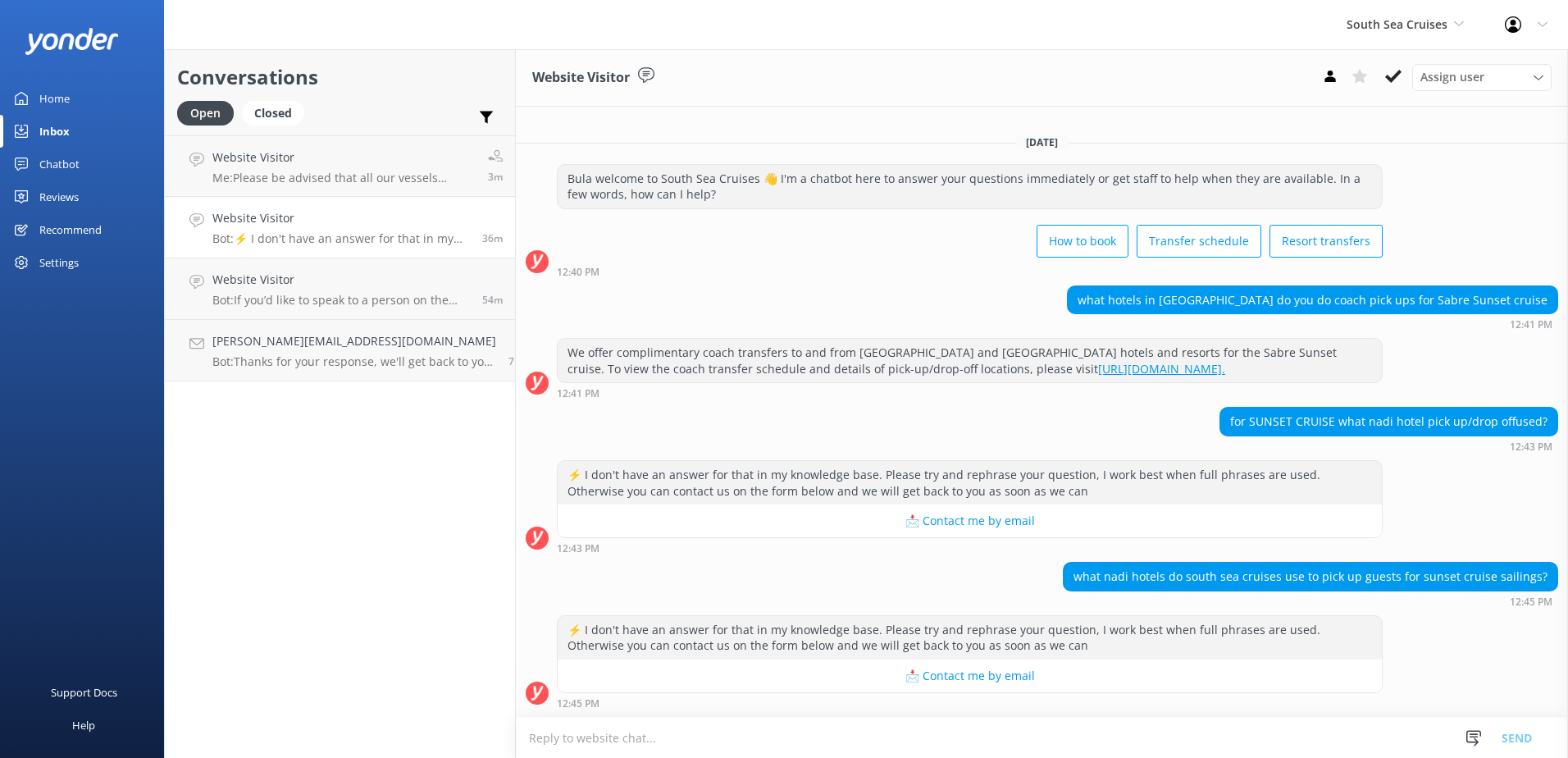
click at [676, 738] on textarea at bounding box center [1043, 737] width 1053 height 40
type textarea "F"
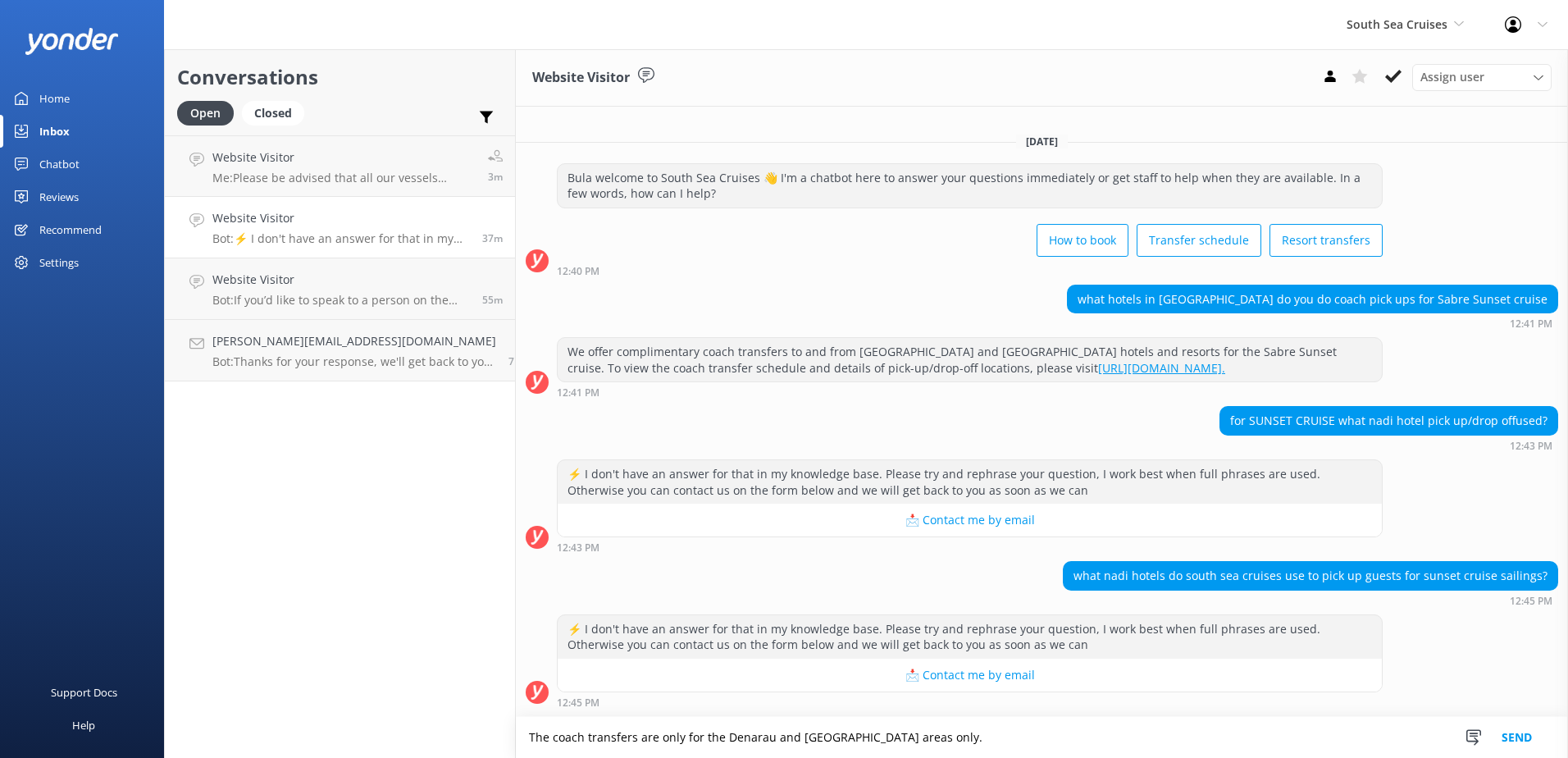
type textarea "The coach transfers are only for the Denarau and Wailoaloa areas only."
click at [1524, 736] on button "Send" at bounding box center [1517, 737] width 61 height 41
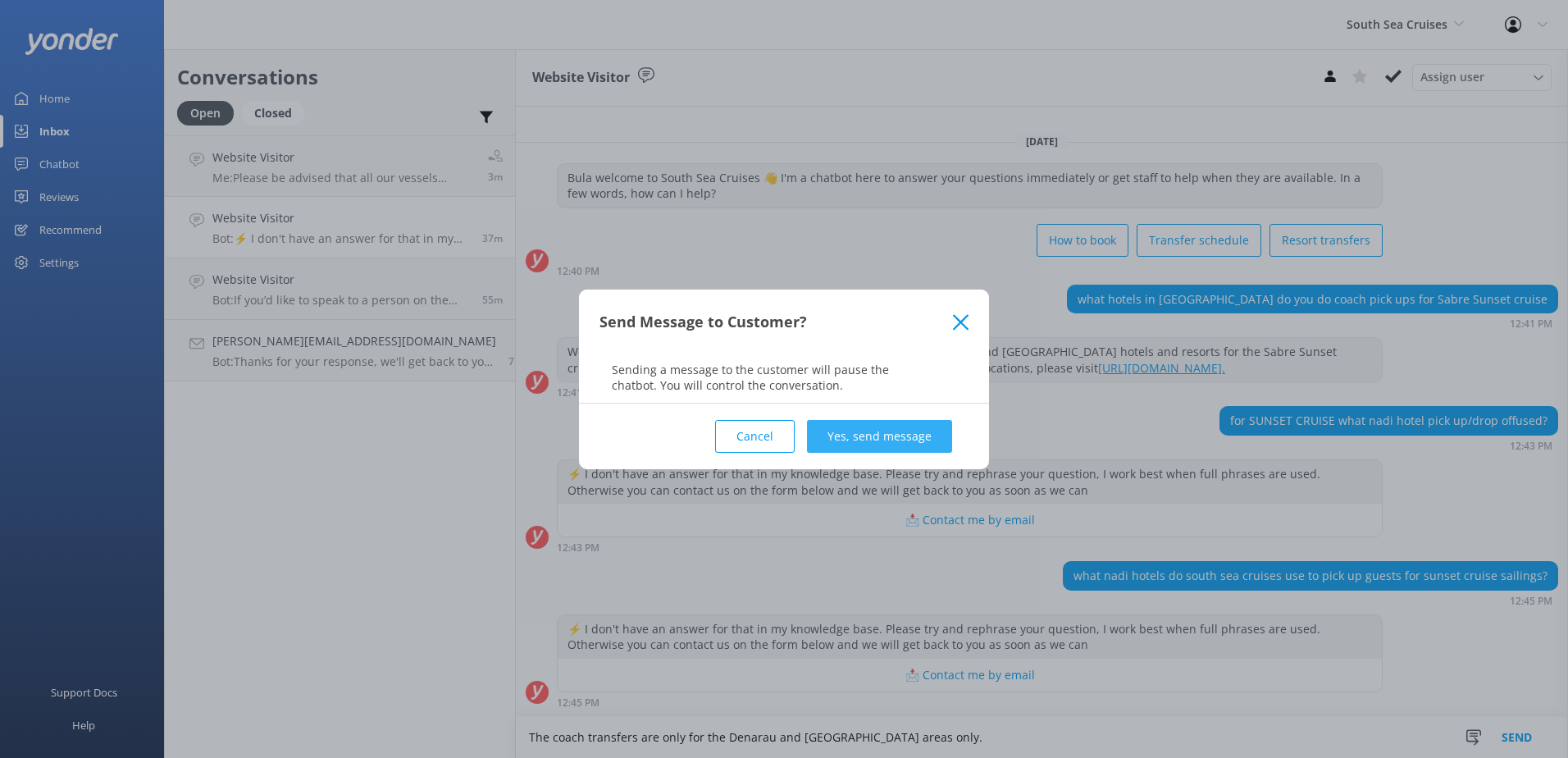
click at [863, 436] on button "Yes, send message" at bounding box center [880, 436] width 145 height 33
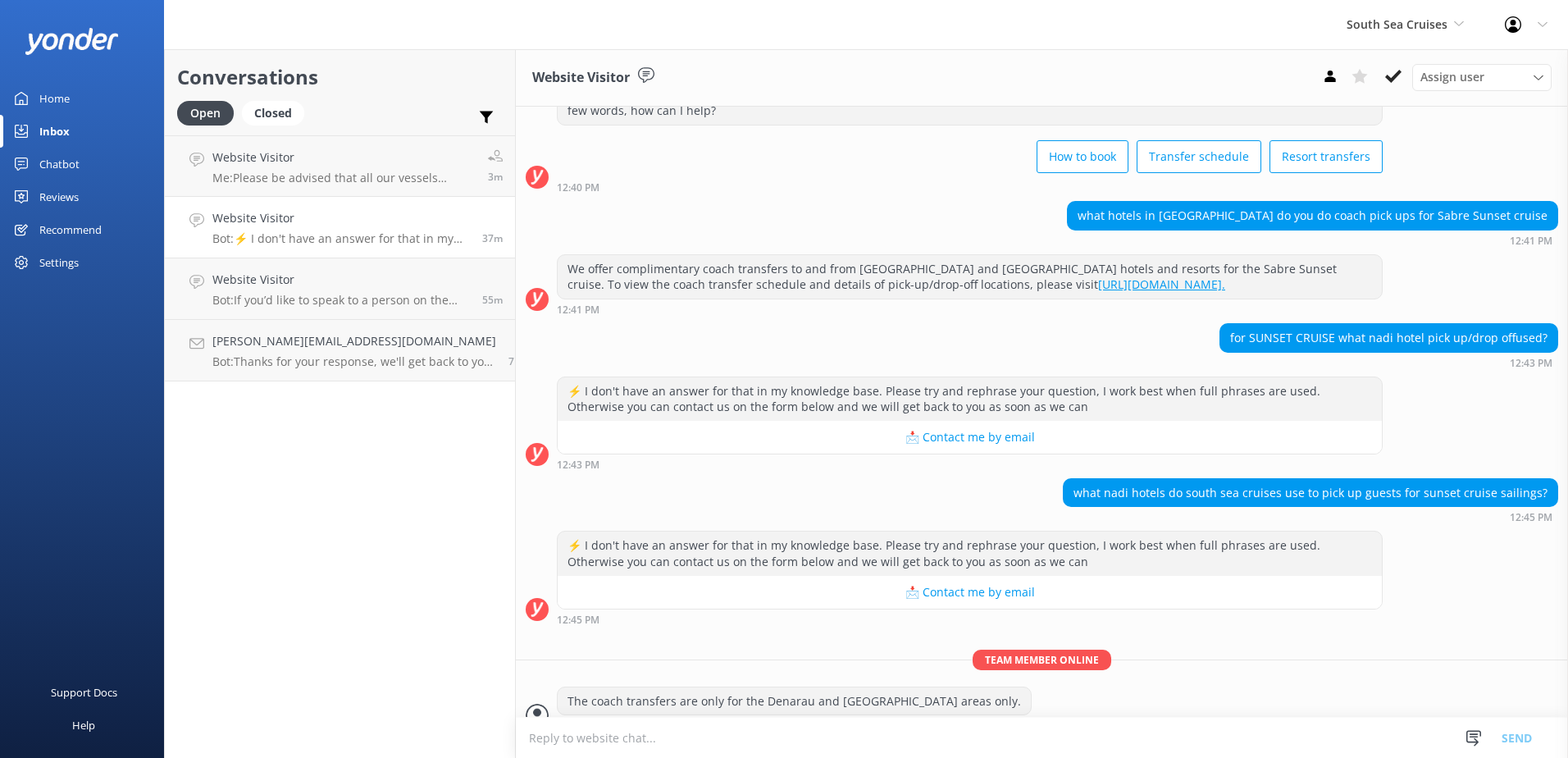
scroll to position [92, 0]
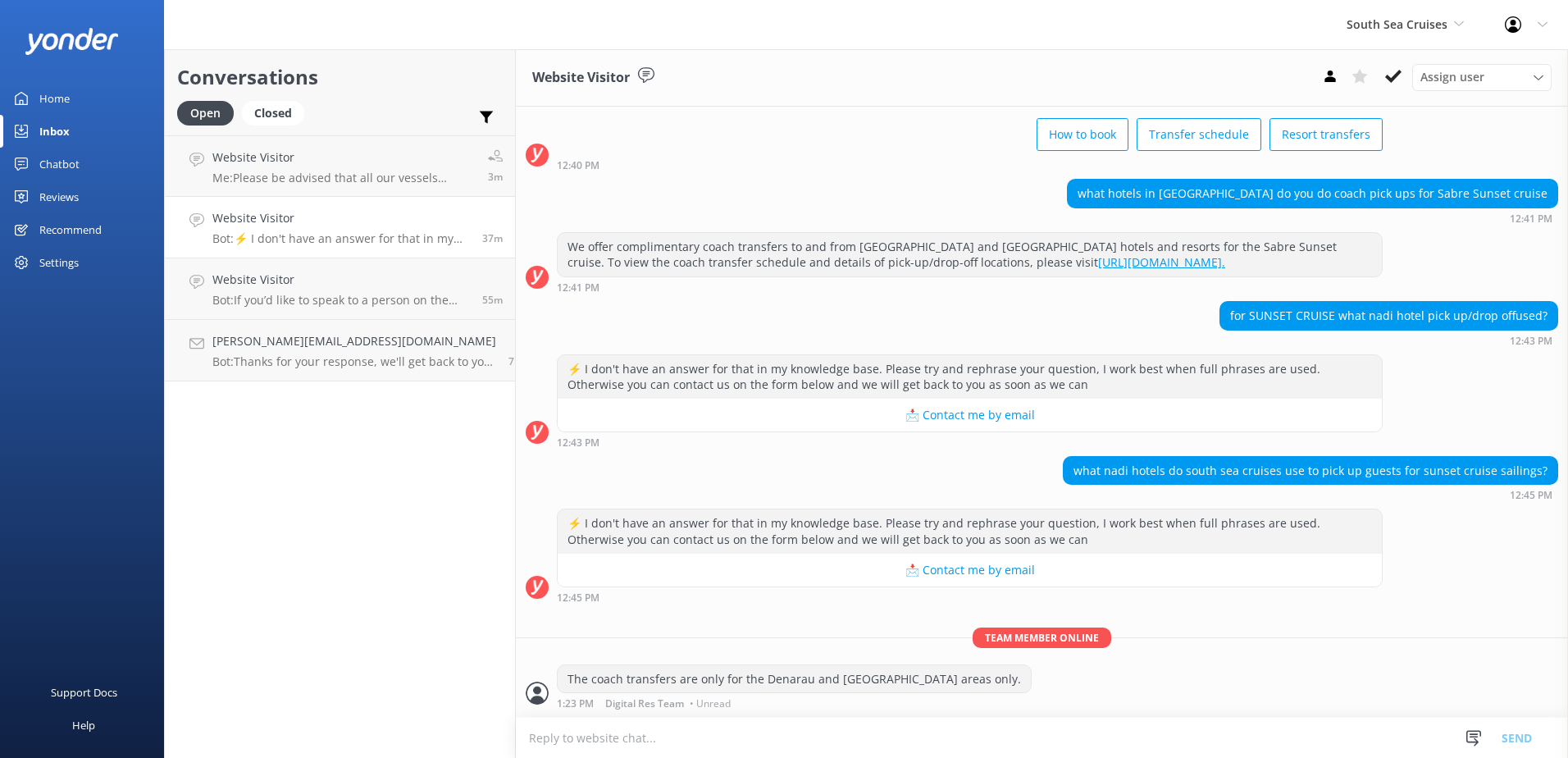
click at [678, 732] on textarea at bounding box center [1043, 737] width 1053 height 40
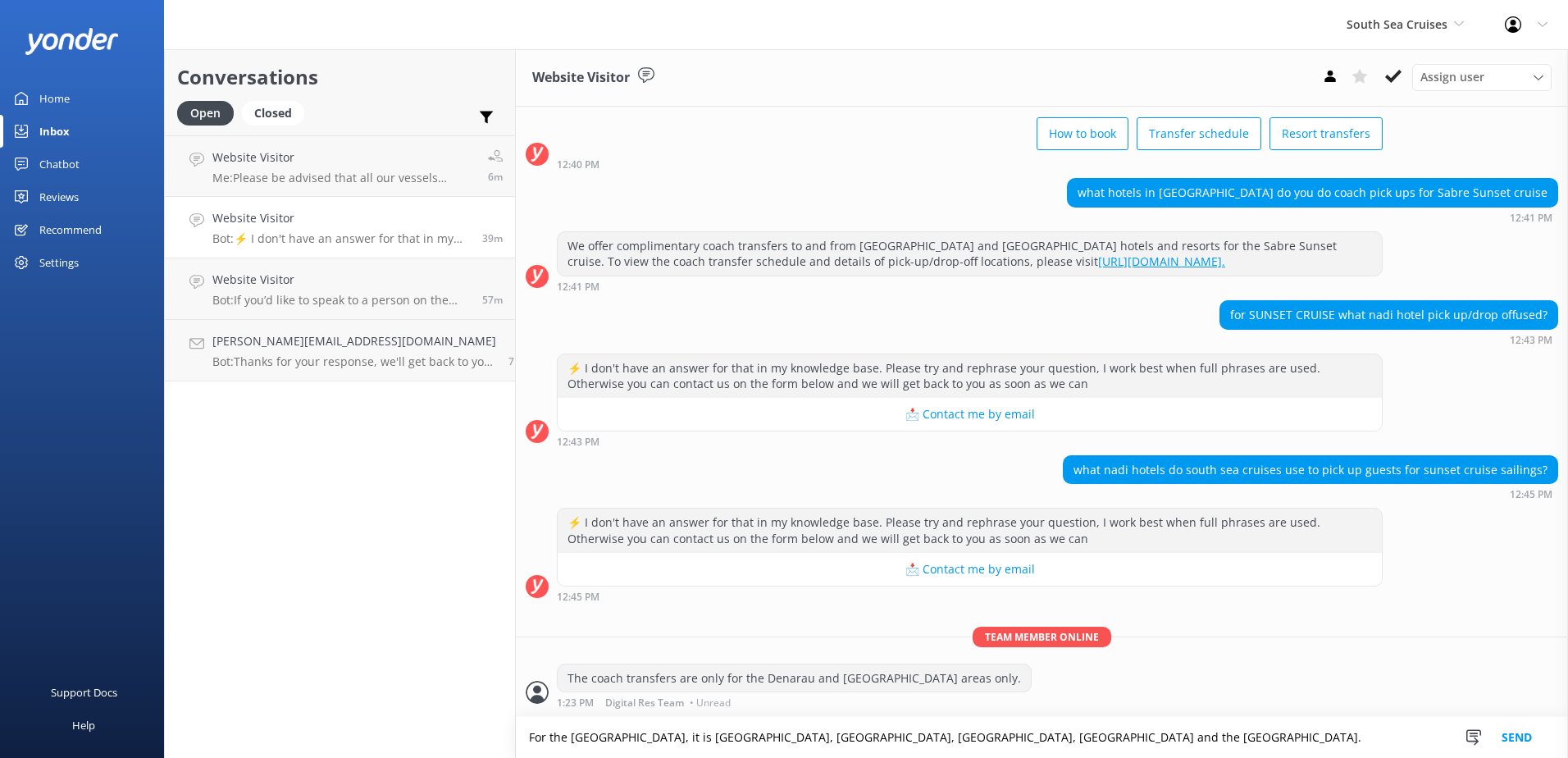
type textarea "For the Denarau Resorts, it is Wyndham Resort, Radisson Blu, Sheraton Fiji Reso…"
click at [1528, 735] on button "Send" at bounding box center [1517, 737] width 61 height 41
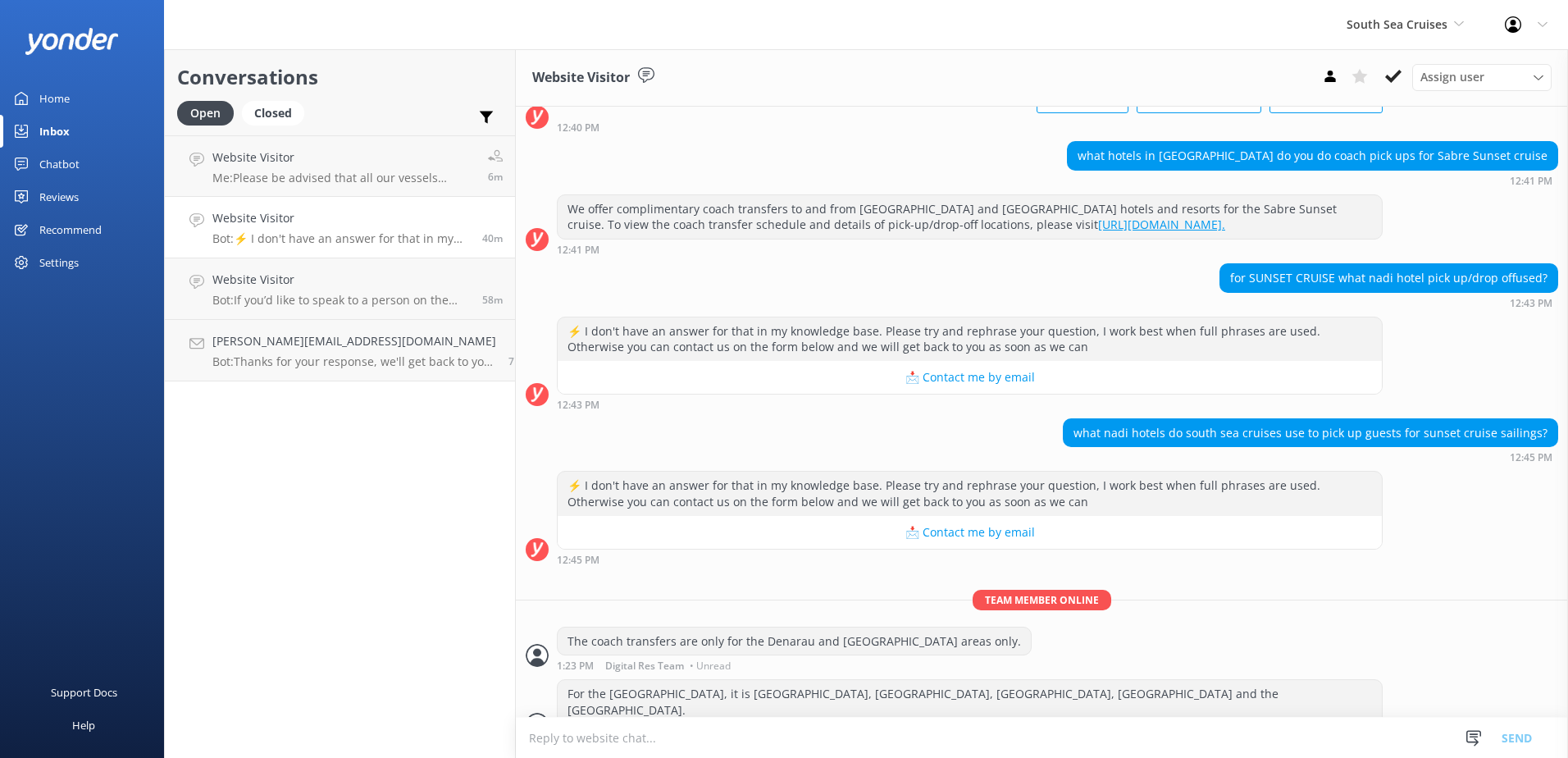
scroll to position [145, 0]
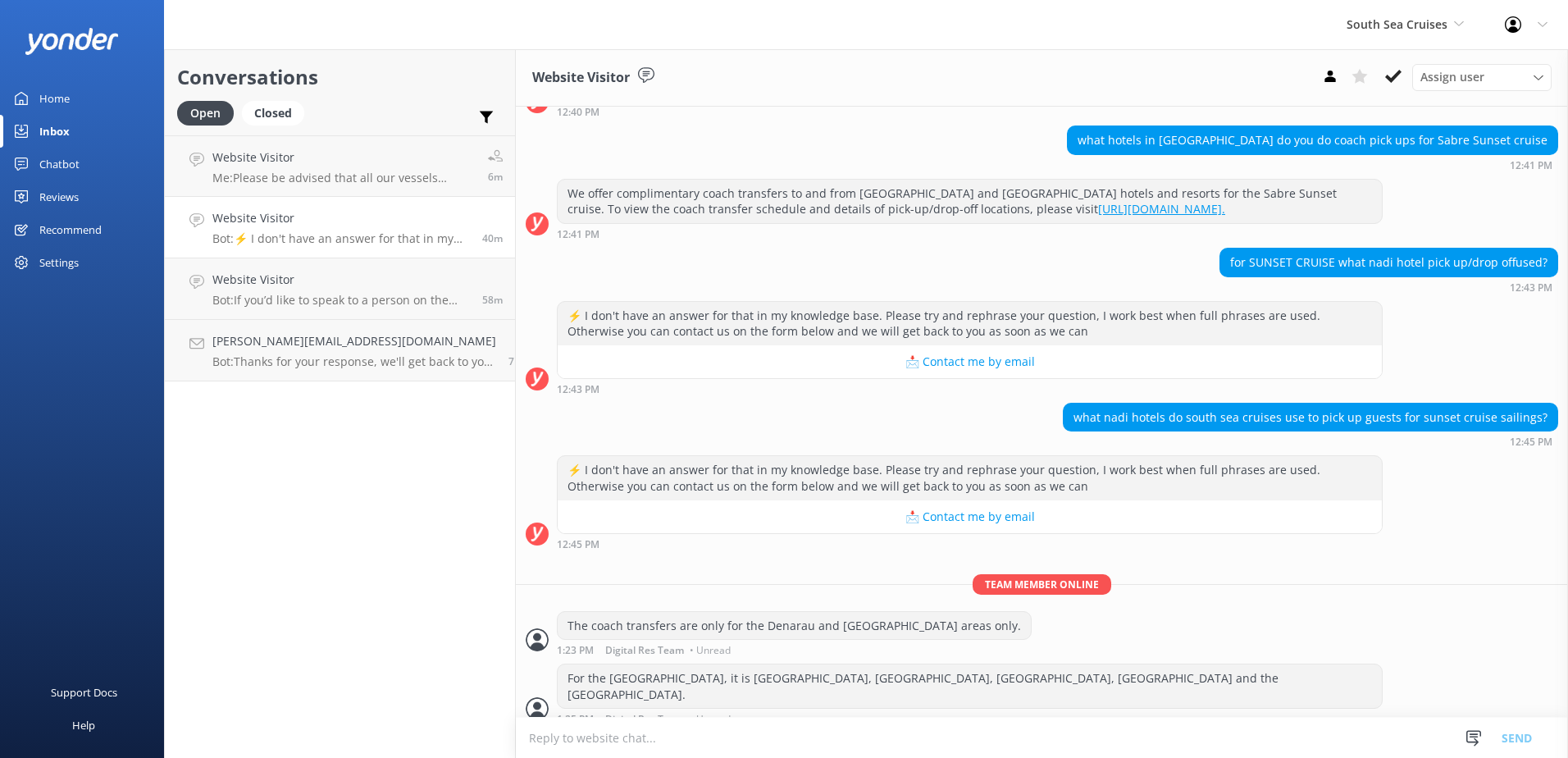
click at [605, 738] on textarea at bounding box center [1043, 737] width 1053 height 40
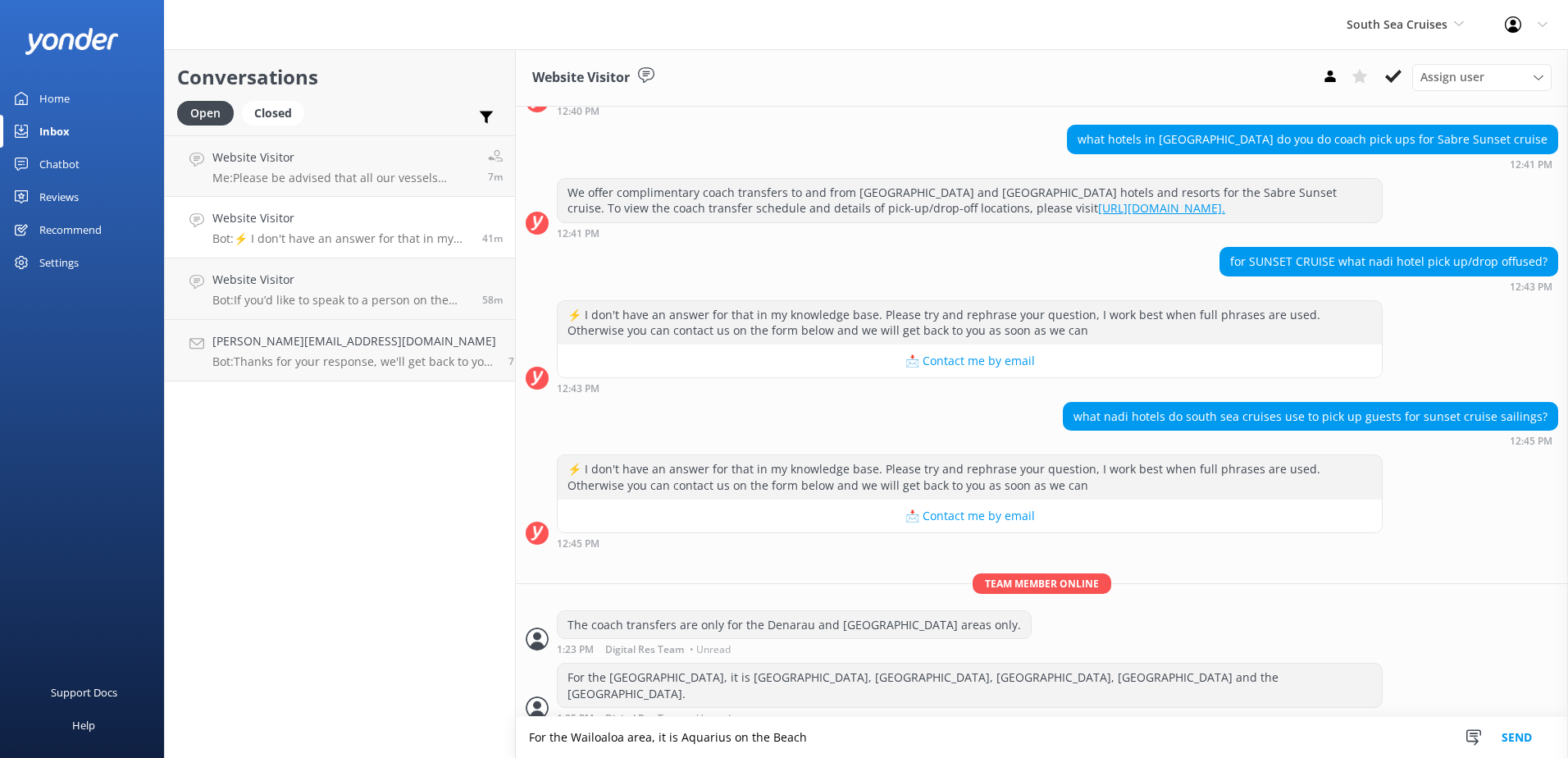
click at [654, 736] on textarea "For the Wailoaloa area, it is Aquarius on the Beach" at bounding box center [1043, 737] width 1053 height 41
click at [1105, 740] on textarea "For the Wailoaloa area, it is Ramada Suites and it's neighboring hotels/resorts…" at bounding box center [1043, 737] width 1053 height 41
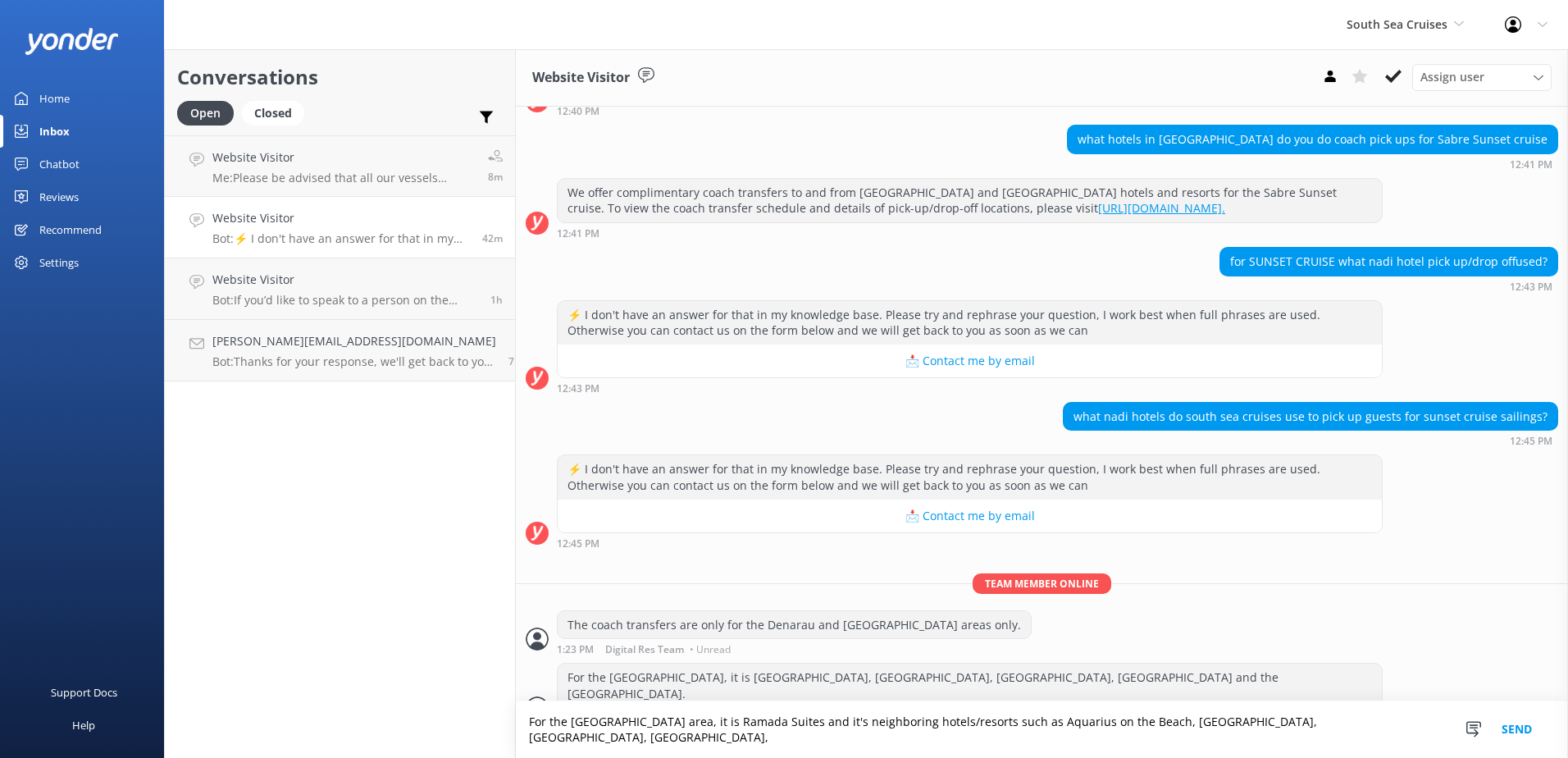
scroll to position [161, 0]
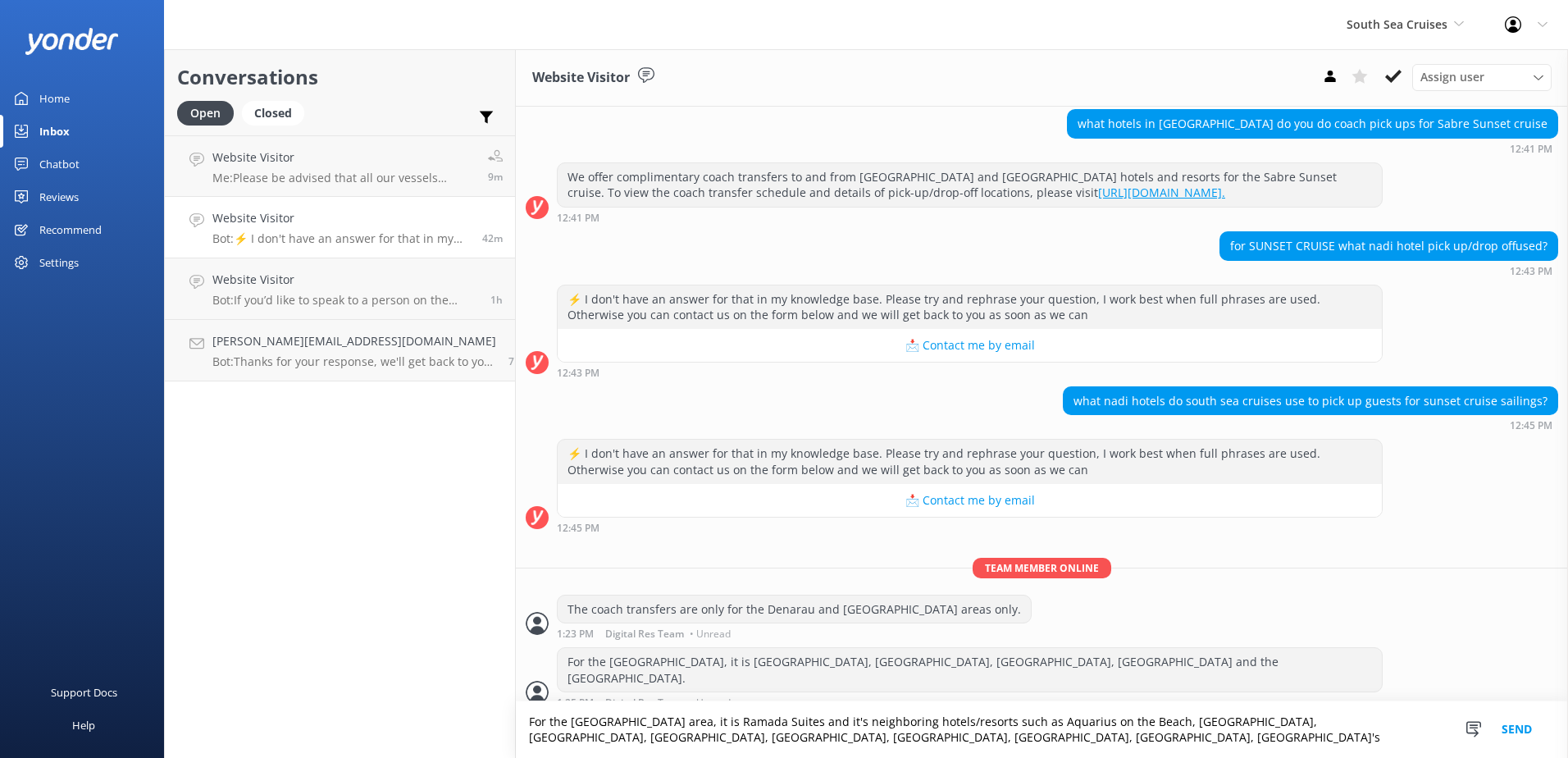
click at [1008, 737] on textarea "For the Wailoaloa area, it is Ramada Suites and it's neighboring hotels/resorts…" at bounding box center [1043, 729] width 1053 height 57
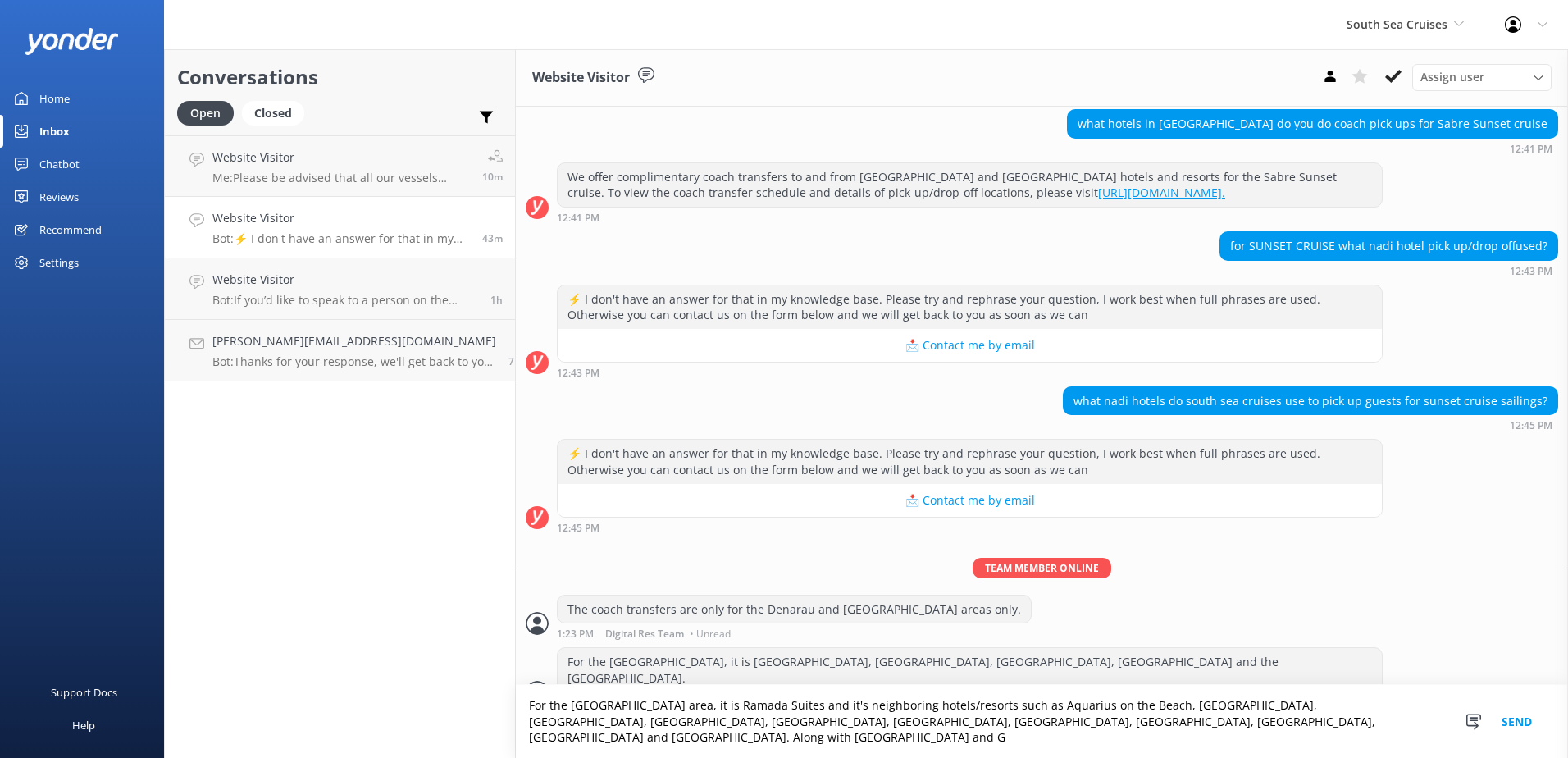
scroll to position [178, 0]
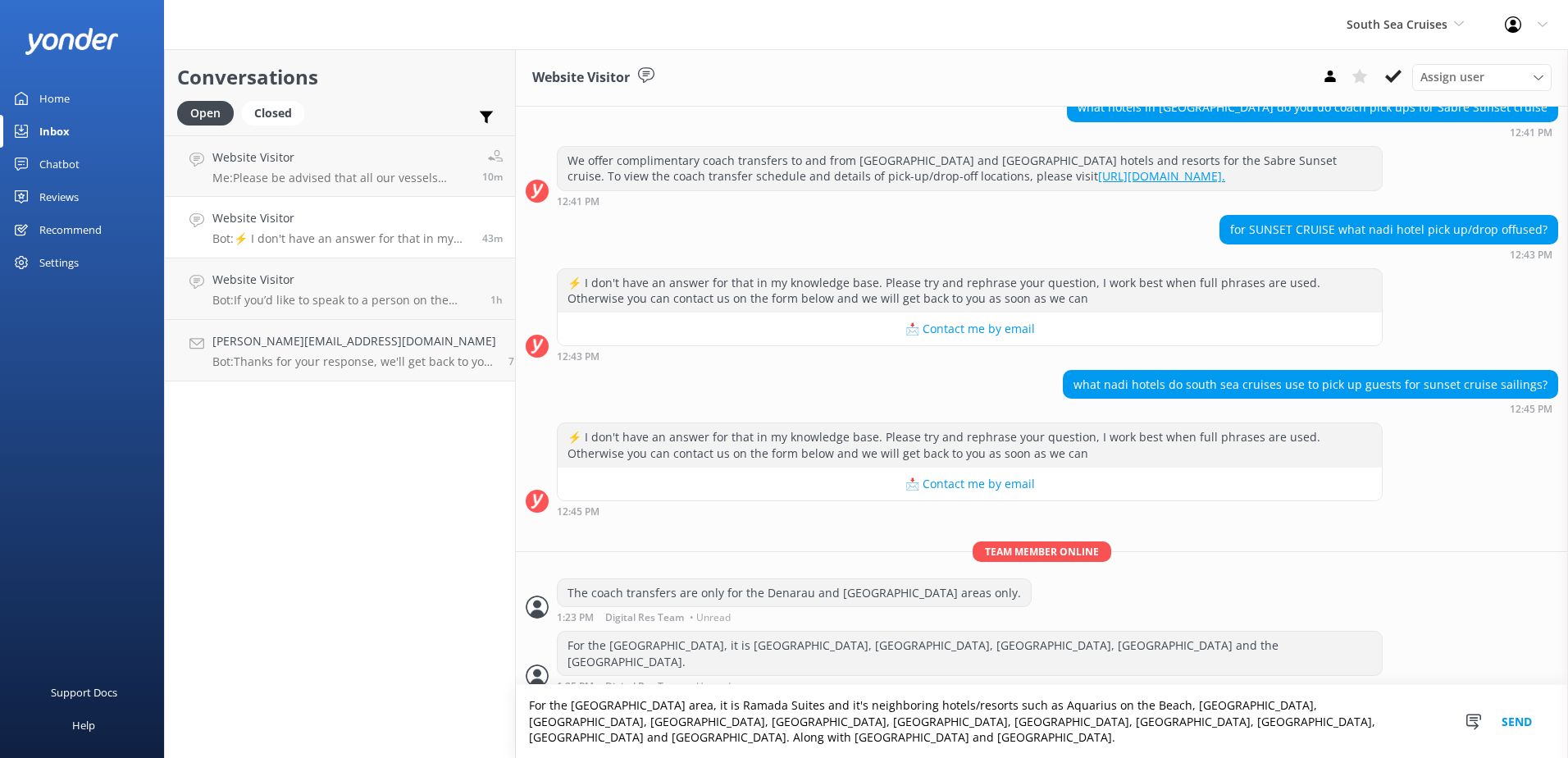
click at [1290, 724] on textarea "For the Wailoaloa area, it is Ramada Suites and it's neighboring hotels/resorts…" at bounding box center [1043, 722] width 1053 height 73
type textarea "For the Wailoaloa area, it is Ramada Suites and its neighboring hotels/resorts …"
click at [1518, 717] on button "Send" at bounding box center [1517, 722] width 61 height 73
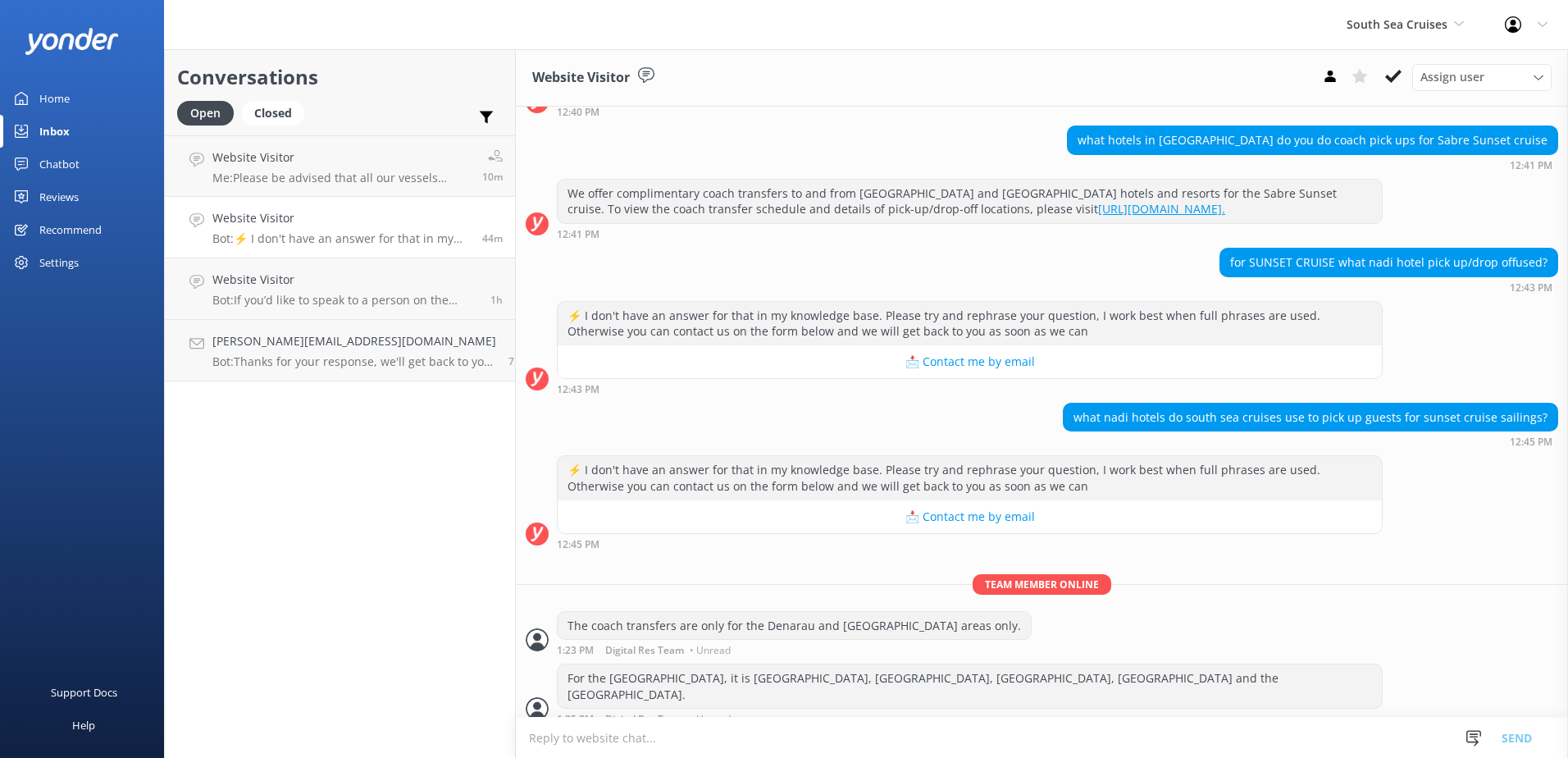
scroll to position [231, 0]
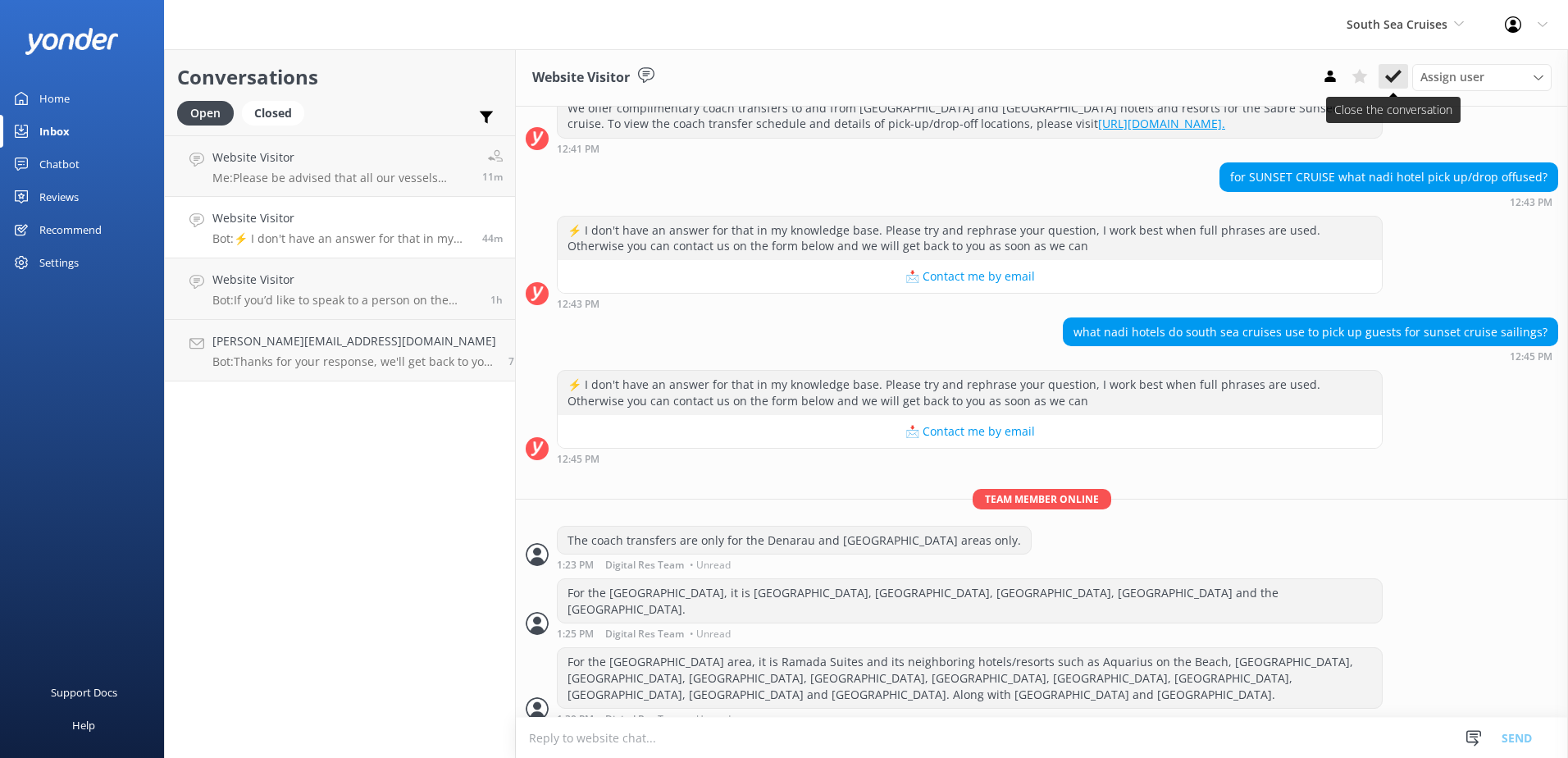
click at [1398, 79] on icon at bounding box center [1393, 76] width 16 height 16
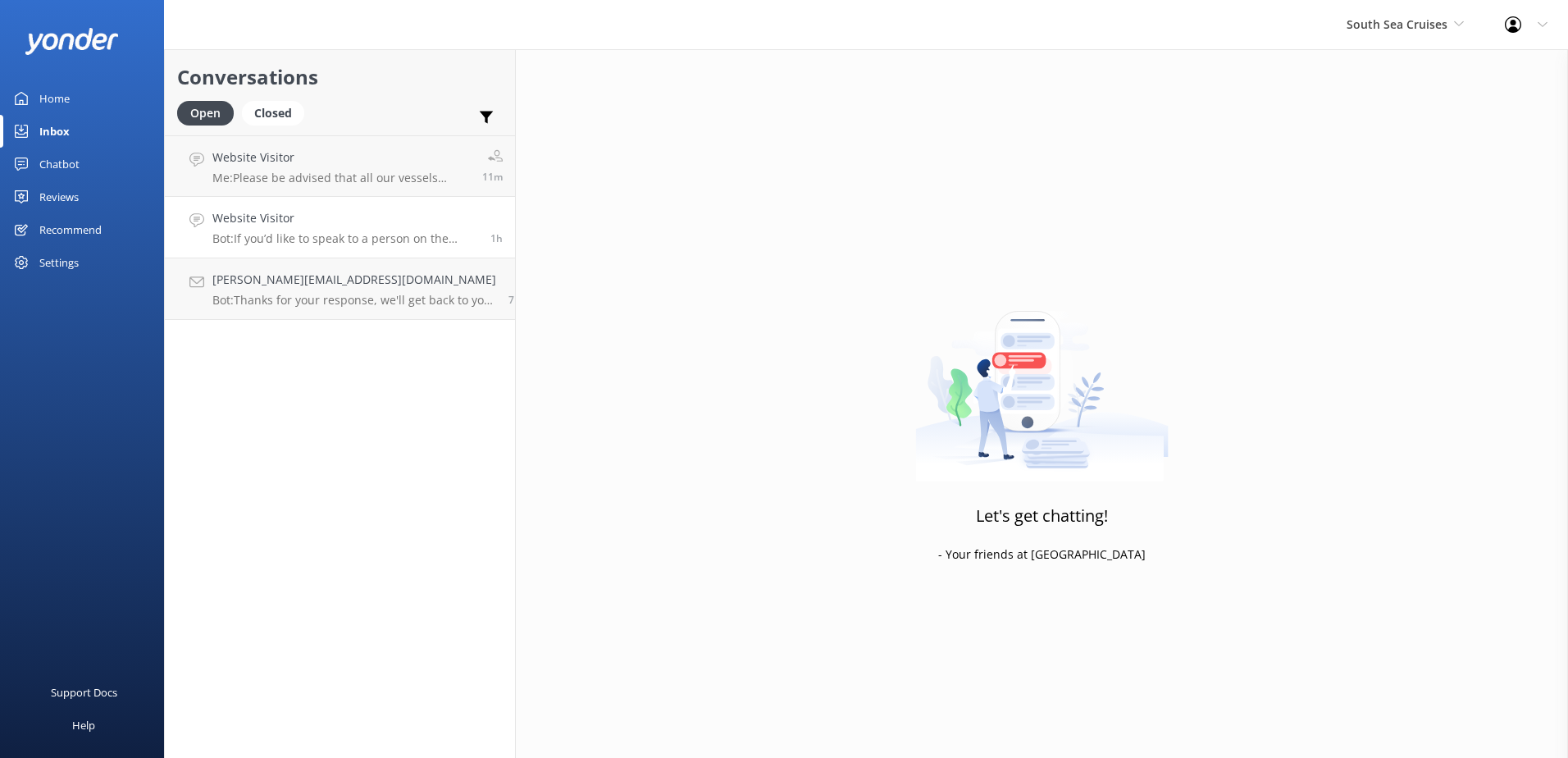
click at [401, 228] on div "Website Visitor Bot: If you’d like to speak to a person on the South Sea Cruise…" at bounding box center [345, 227] width 266 height 36
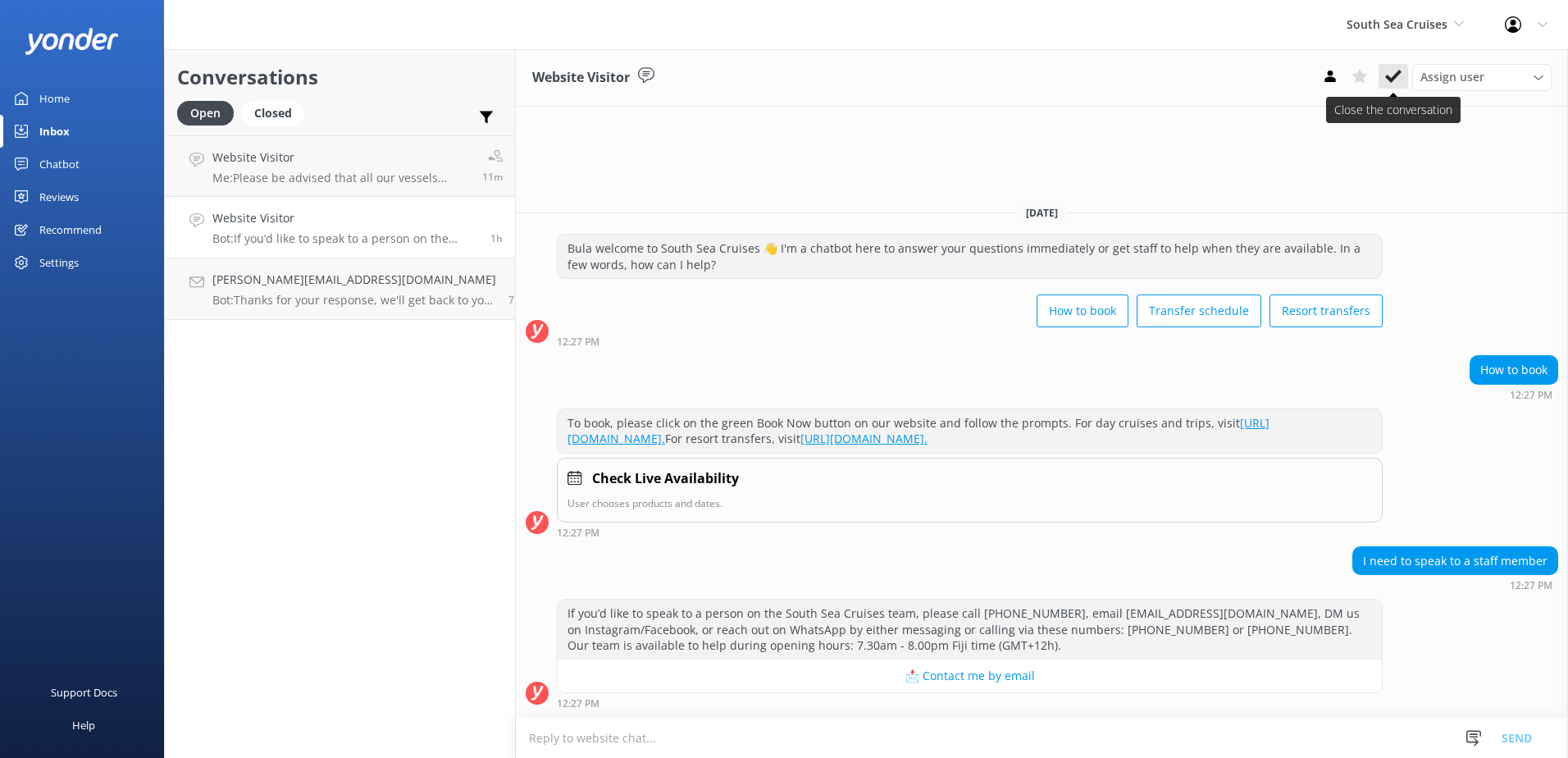
click at [1391, 72] on icon at bounding box center [1393, 76] width 16 height 16
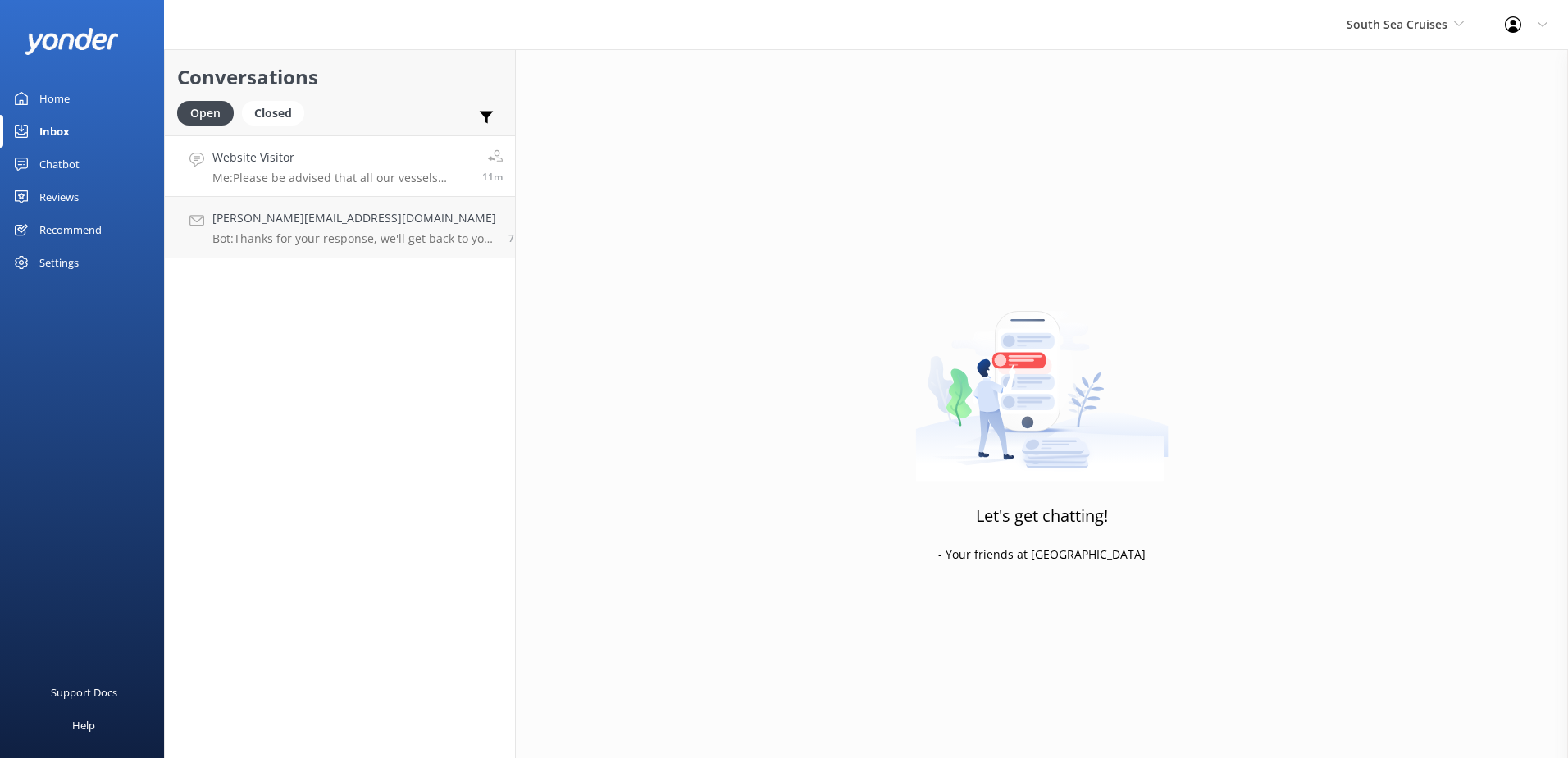
drag, startPoint x: 394, startPoint y: 147, endPoint x: 421, endPoint y: 156, distance: 28.5
click at [393, 147] on link "Website Visitor Me: Please be advised that all our vessels depart and arrive fr…" at bounding box center [340, 166] width 351 height 61
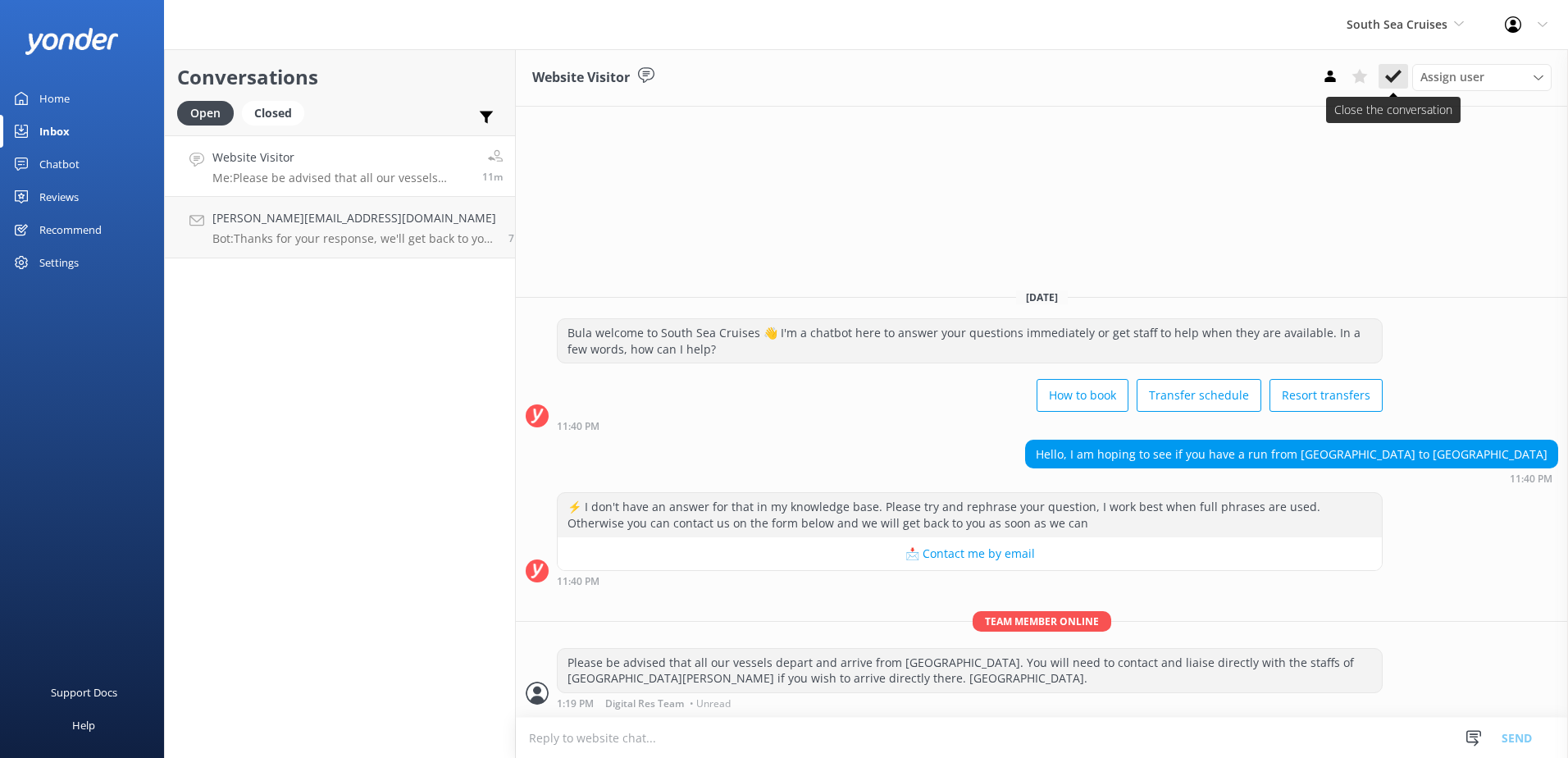
click at [1390, 68] on icon at bounding box center [1393, 76] width 16 height 16
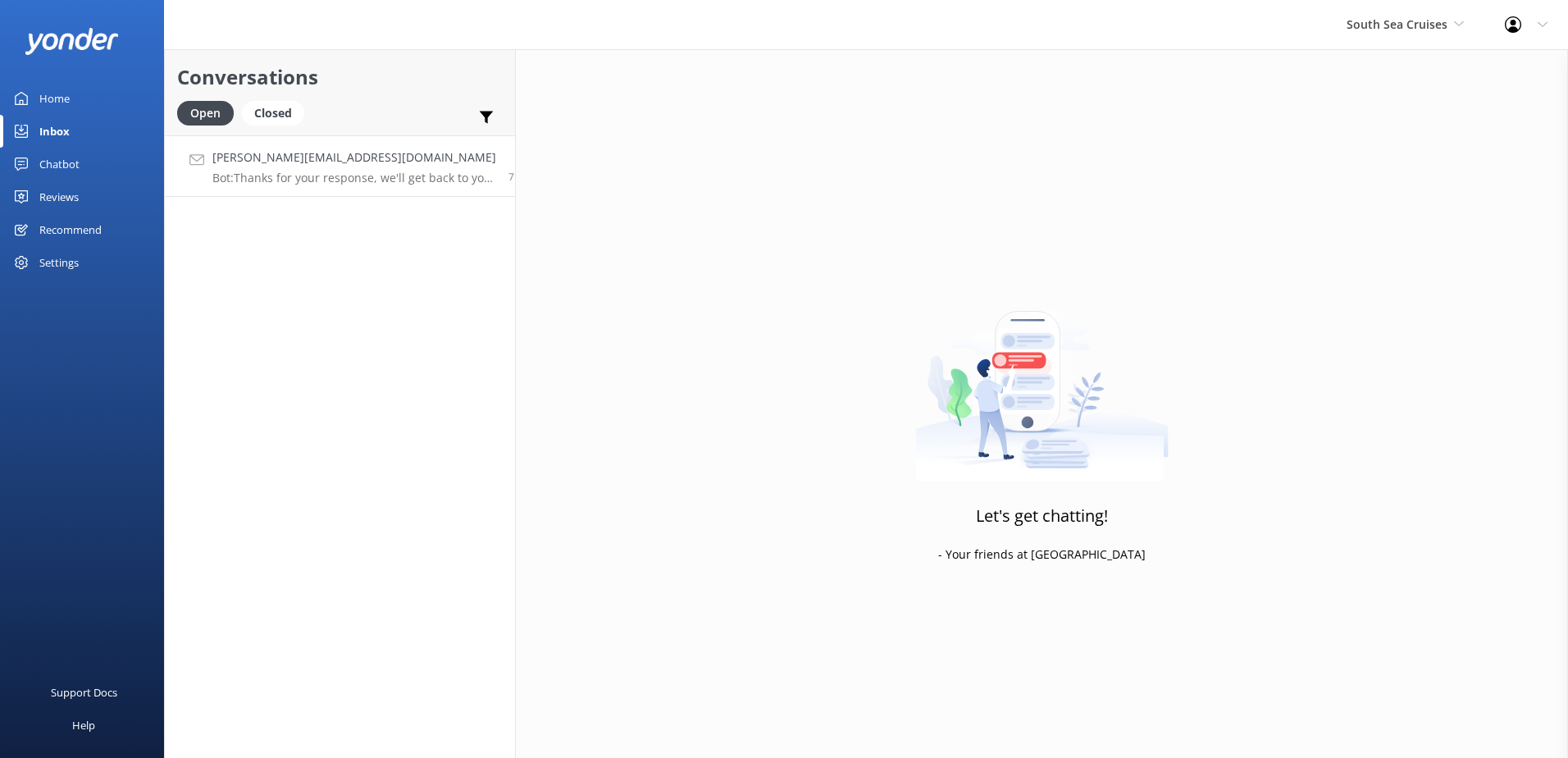
click at [428, 160] on h4 "Damien.larrode@ville-nimes.fr" at bounding box center [354, 157] width 284 height 18
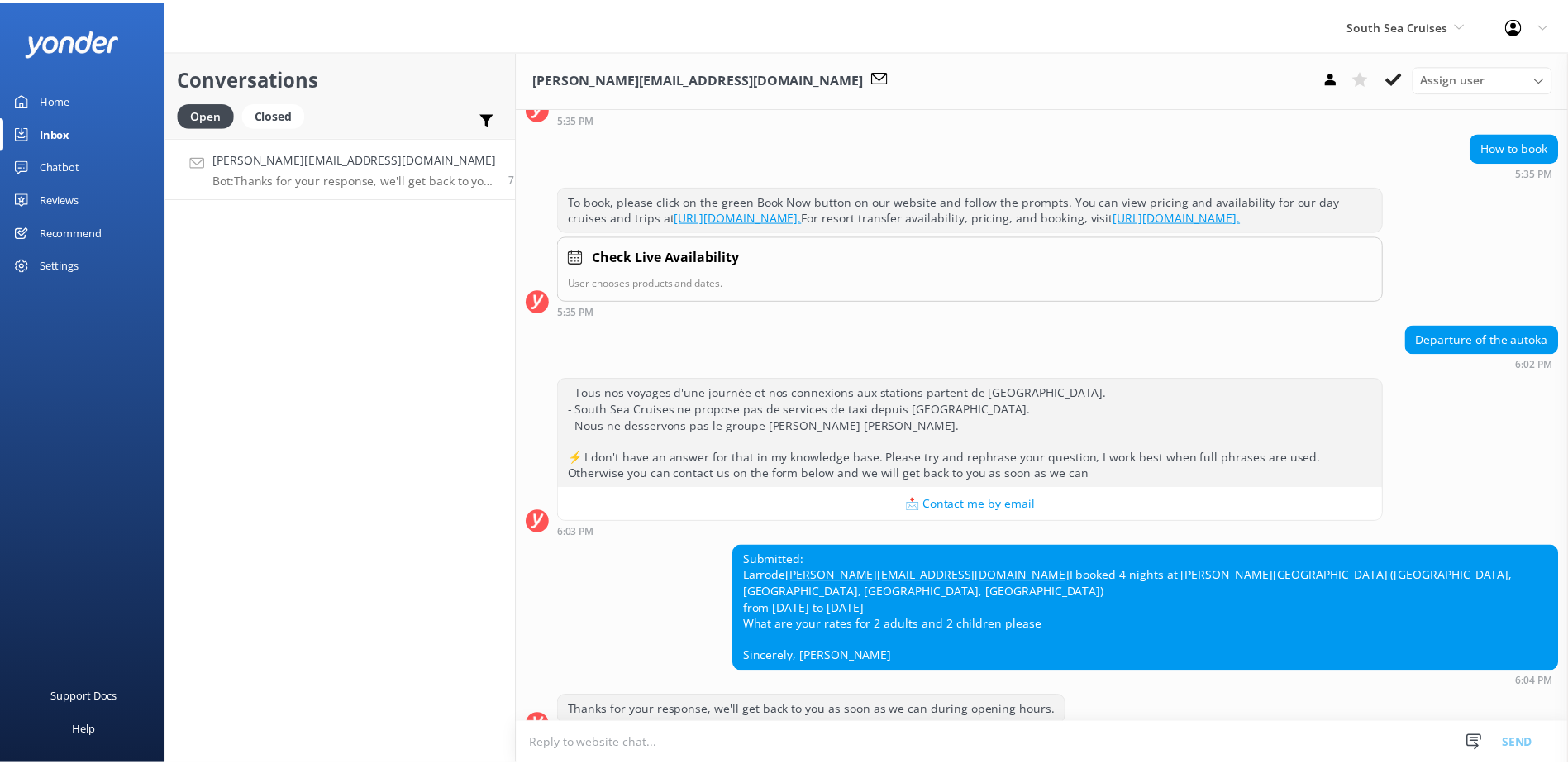
scroll to position [168, 0]
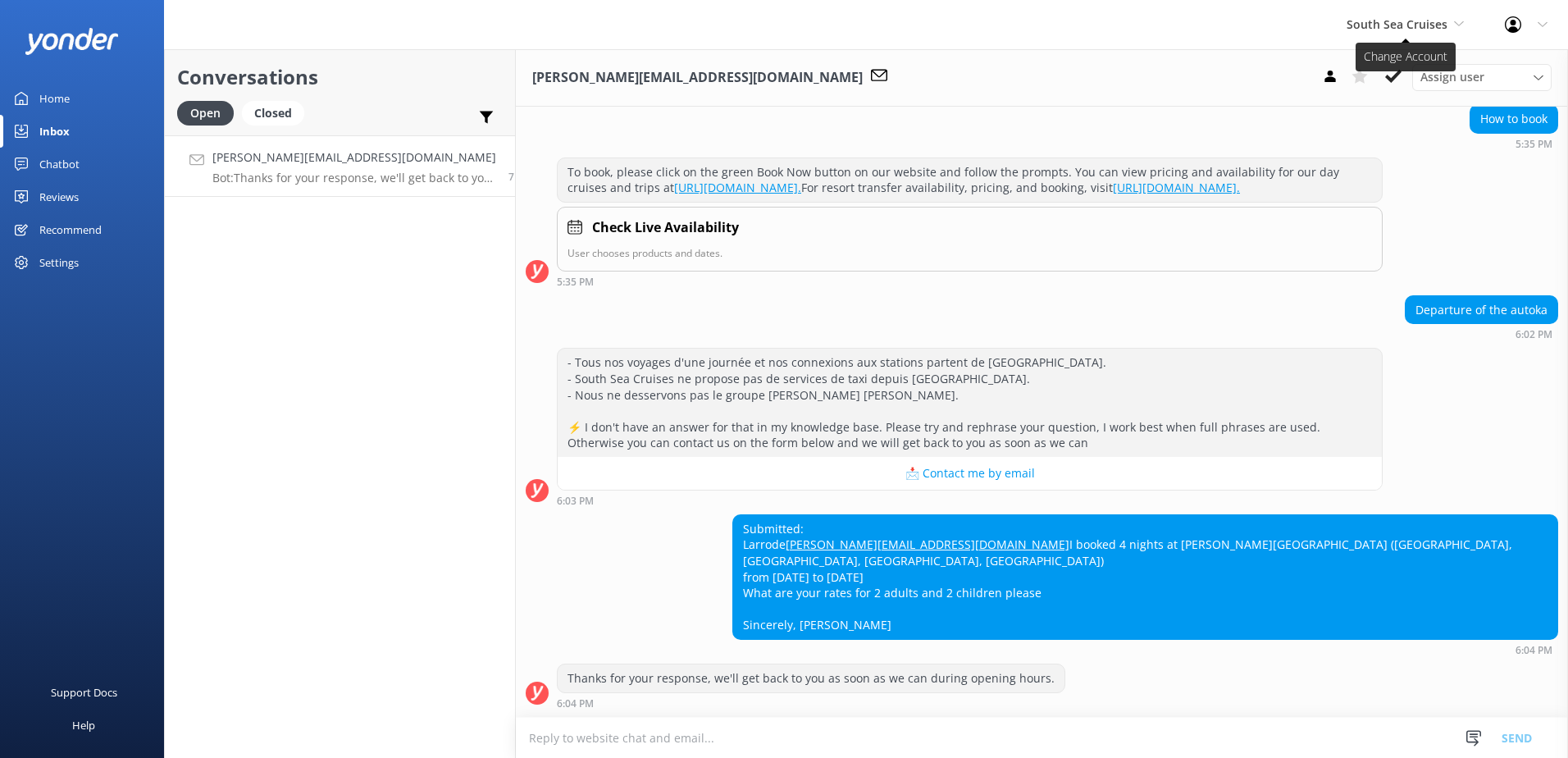
click at [1405, 16] on span "South Sea Cruises" at bounding box center [1397, 24] width 101 height 15
click at [1380, 76] on link "South Sea Sailing" at bounding box center [1408, 69] width 164 height 39
